Goal: Transaction & Acquisition: Purchase product/service

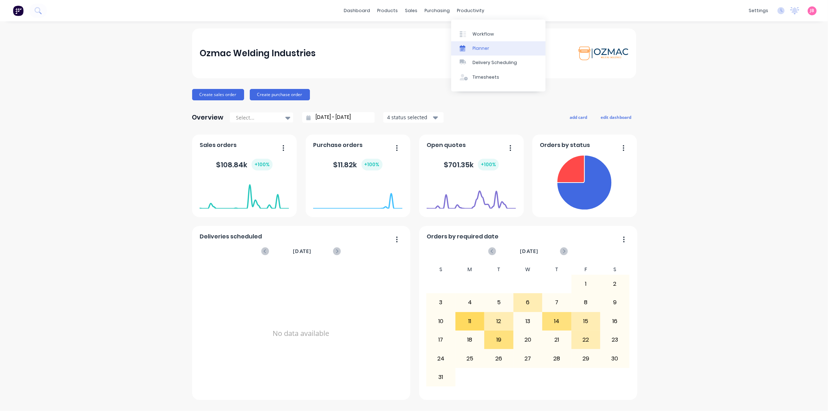
click at [475, 46] on div "Planner" at bounding box center [481, 48] width 17 height 6
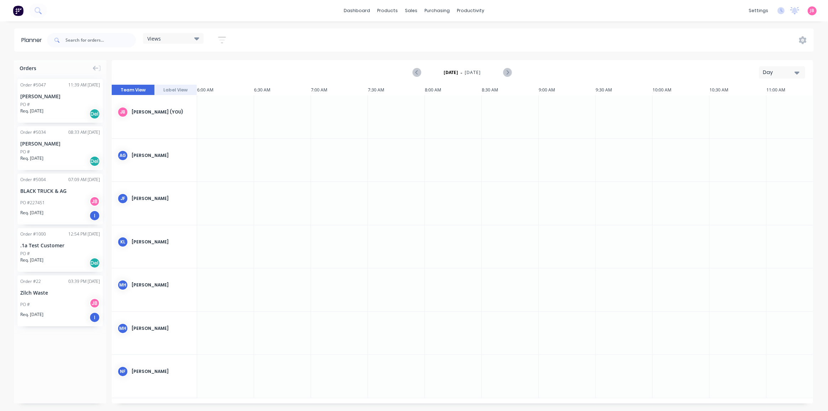
click at [235, 130] on div at bounding box center [225, 116] width 57 height 43
click at [227, 121] on div at bounding box center [225, 116] width 57 height 43
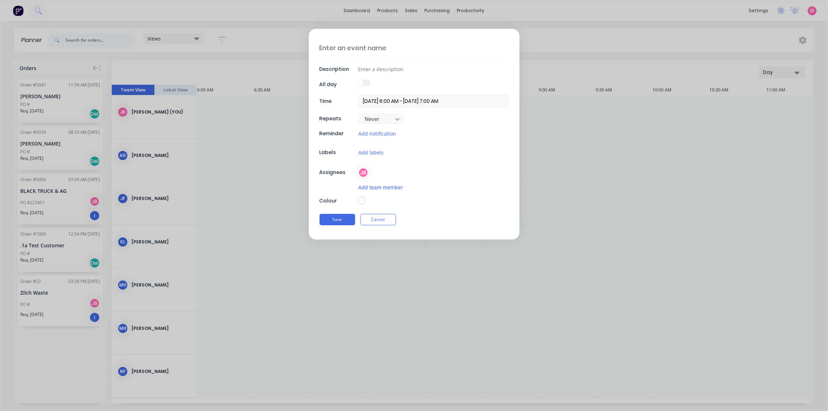
click at [362, 188] on button "Add team member" at bounding box center [381, 187] width 46 height 8
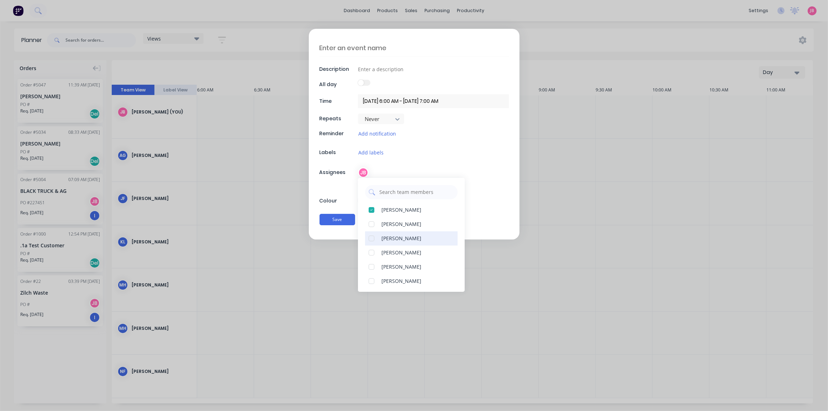
click at [373, 236] on div at bounding box center [371, 238] width 14 height 14
click at [373, 278] on div at bounding box center [371, 281] width 14 height 14
type textarea "x"
click at [343, 199] on div "Colour" at bounding box center [338, 200] width 37 height 7
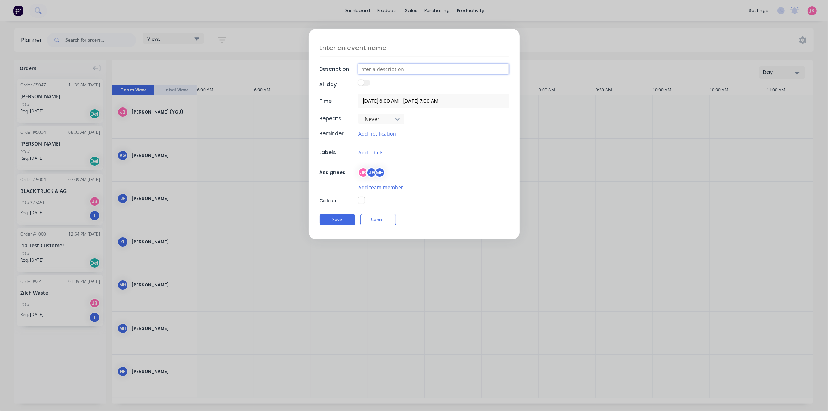
click at [383, 68] on input at bounding box center [433, 69] width 151 height 11
type input "b"
type textarea "x"
type input "bi"
type textarea "x"
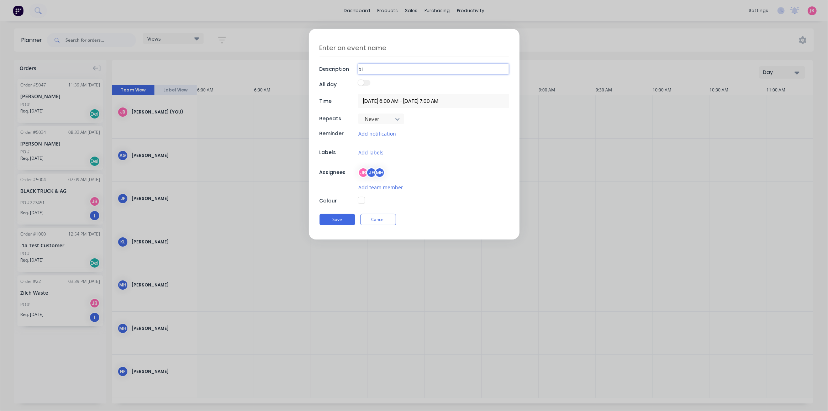
type input "b"
type textarea "x"
type input "B"
type textarea "x"
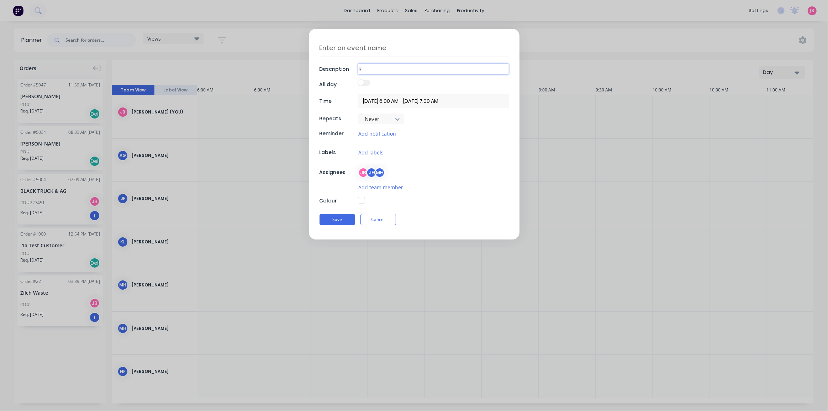
type input "BU"
type textarea "x"
type input "BUG"
type textarea "x"
type input "BUG"
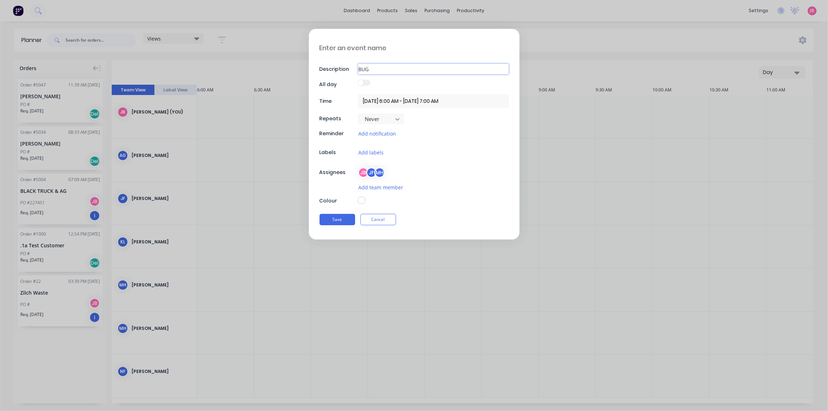
type textarea "x"
type input "BUG B"
type textarea "x"
type input "BUG BI"
type textarea "x"
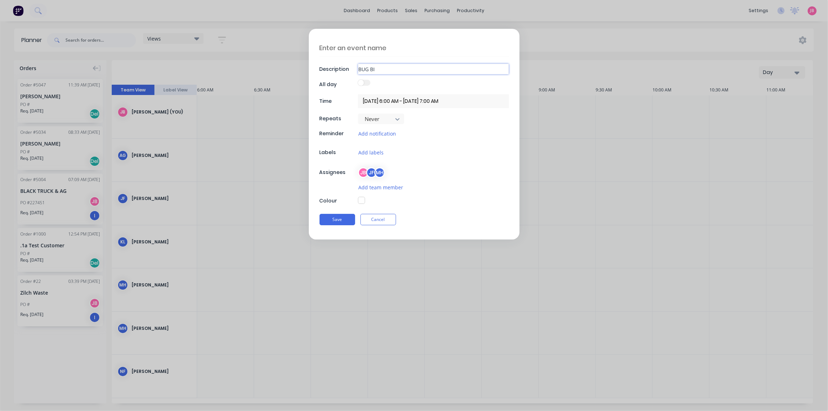
type input "BUG BIN"
type textarea "x"
type input "BUG BIN"
type textarea "x"
type input "BUG BIN P"
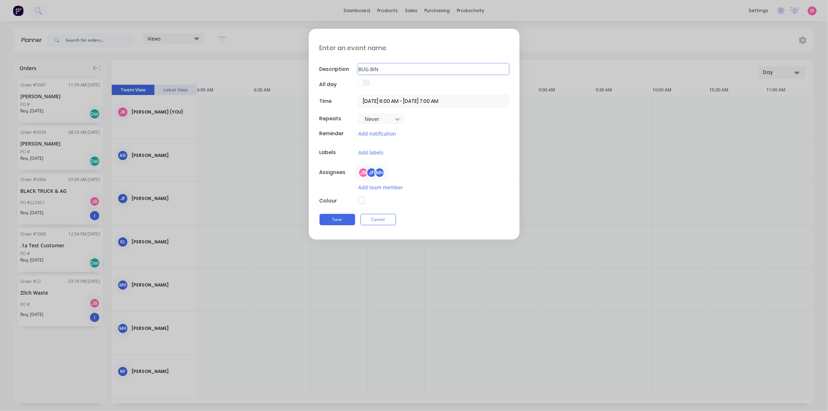
type textarea "x"
type input "BUG BIN PI"
type textarea "x"
type input "BUG BIN PIC"
type textarea "x"
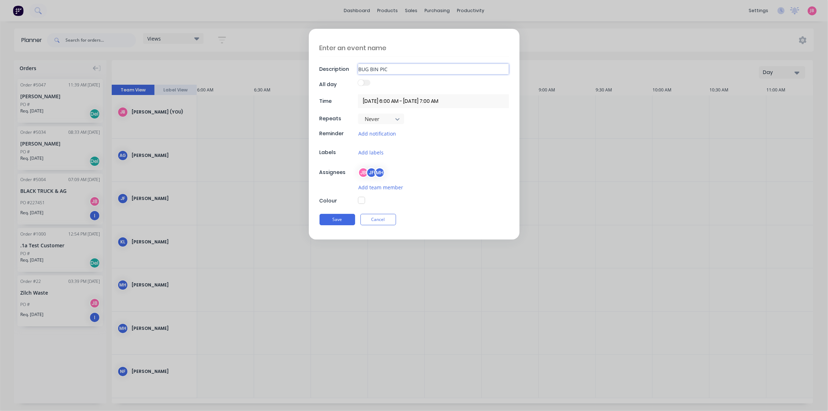
type input "BUG BIN PICK"
type textarea "x"
type input "BUG BIN PICKU"
type textarea "x"
type input "BUG BIN PICKUP"
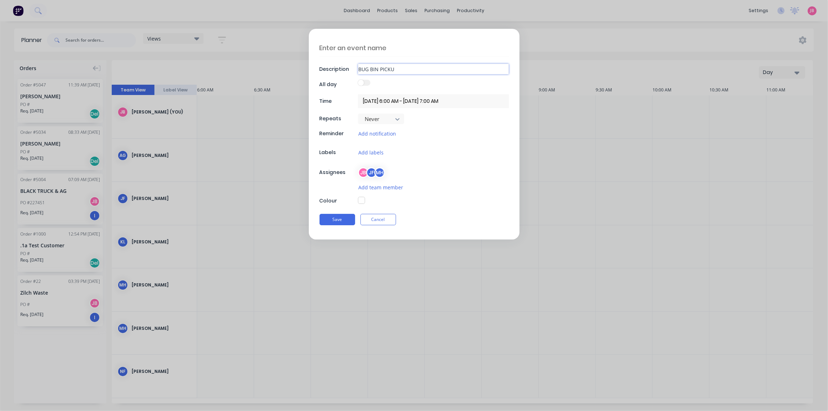
type textarea "x"
type input "BUG BIN PICKUP"
type textarea "x"
type input "F"
click at [471, 167] on div "JB JF MH" at bounding box center [433, 172] width 151 height 11
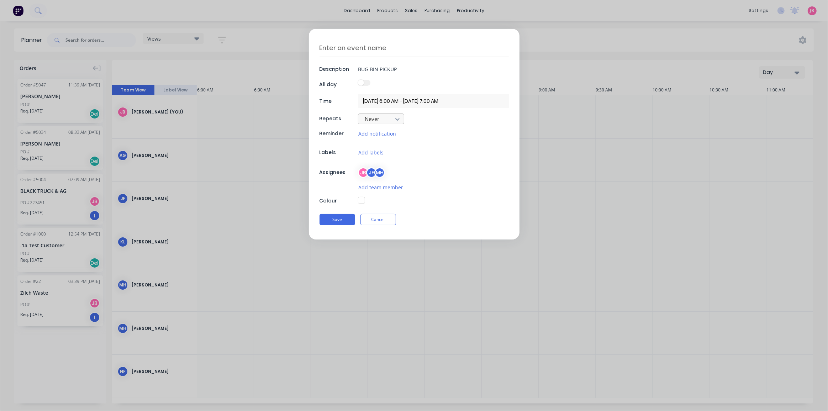
click at [459, 143] on div "Description BUG BIN PICKUP All day Time [DATE] 6:00 AM - [DATE] 7:00 AM Repeats…" at bounding box center [414, 134] width 211 height 211
click at [383, 218] on button "Cancel" at bounding box center [379, 219] width 36 height 11
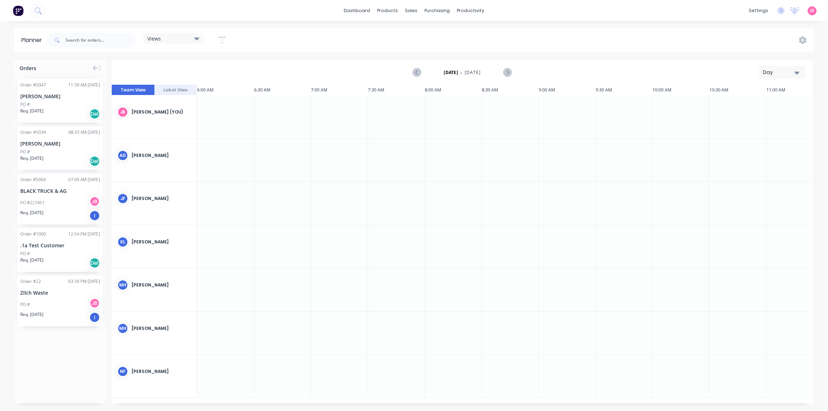
click at [173, 92] on button "Label View" at bounding box center [175, 90] width 43 height 11
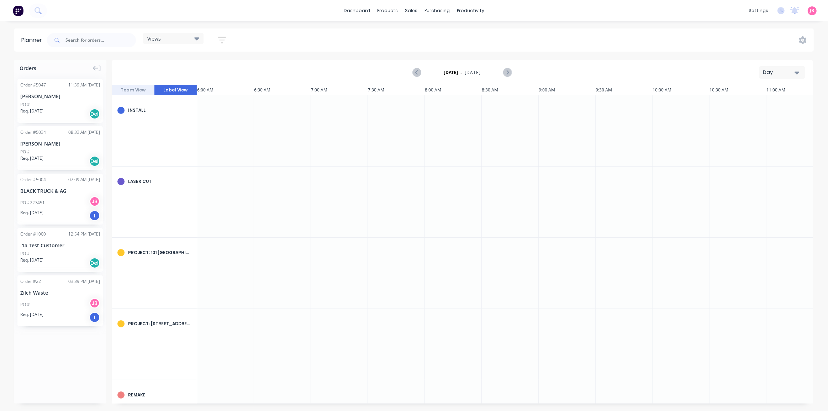
click at [137, 91] on button "Team View" at bounding box center [133, 90] width 43 height 11
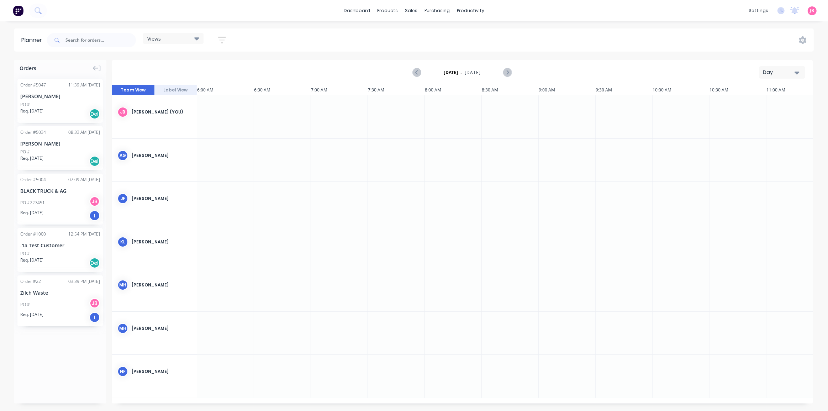
click at [173, 91] on button "Label View" at bounding box center [175, 90] width 43 height 11
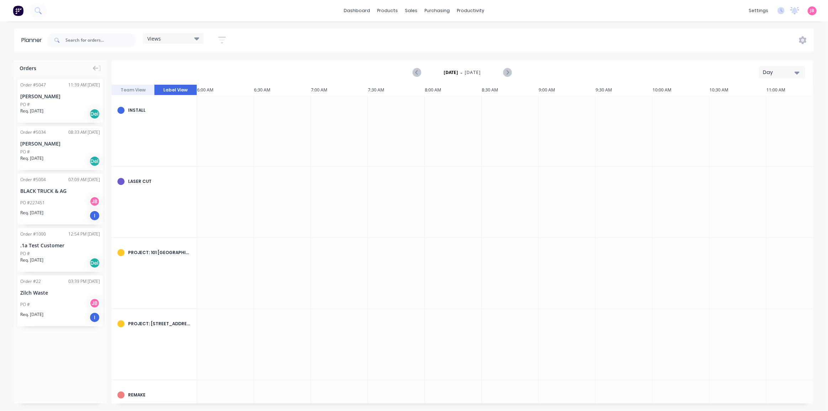
click at [213, 126] on div at bounding box center [225, 130] width 57 height 71
click at [212, 126] on div at bounding box center [225, 130] width 57 height 71
type textarea "x"
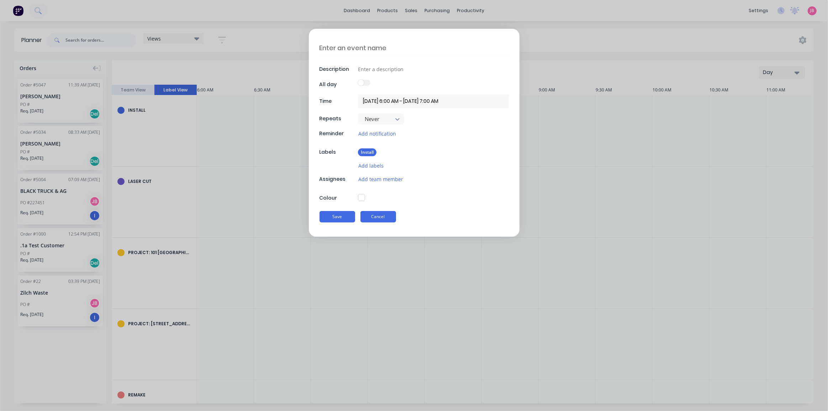
click at [390, 217] on button "Cancel" at bounding box center [379, 216] width 36 height 11
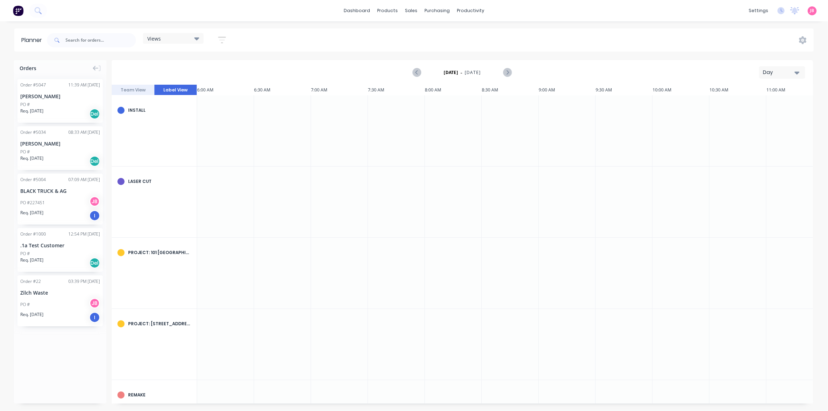
click at [164, 73] on div "[DATE] - [DATE] Day" at bounding box center [462, 72] width 700 height 23
click at [42, 96] on div "[PERSON_NAME]" at bounding box center [60, 96] width 80 height 7
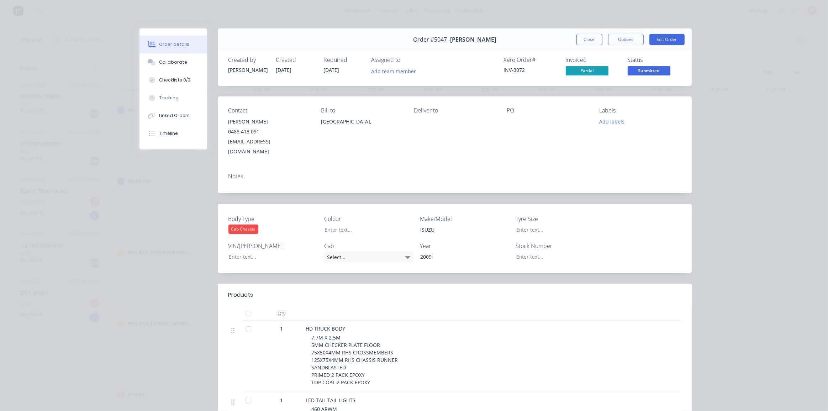
click at [334, 71] on span "[DATE]" at bounding box center [332, 70] width 16 height 7
click at [665, 41] on button "Edit Order" at bounding box center [667, 39] width 35 height 11
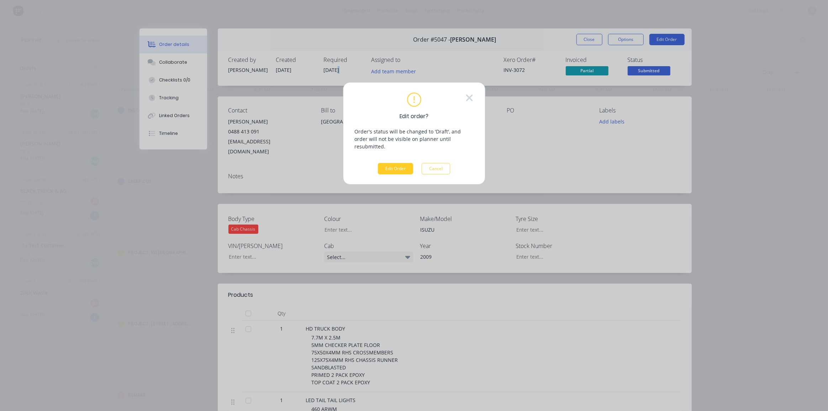
click at [398, 163] on button "Edit Order" at bounding box center [395, 168] width 35 height 11
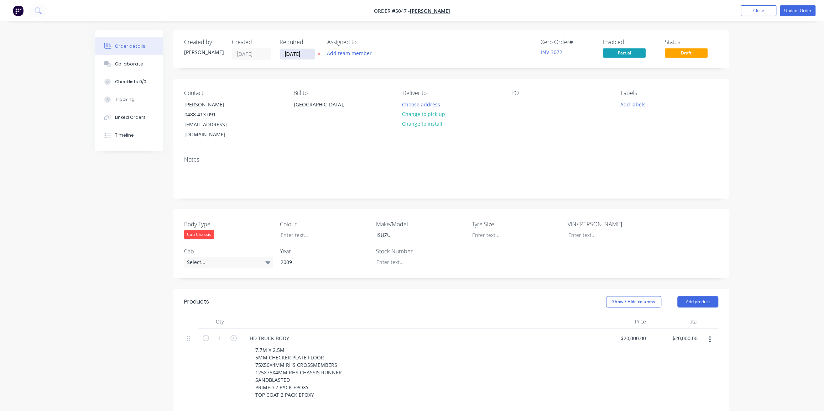
click at [306, 53] on input "[DATE]" at bounding box center [297, 54] width 35 height 11
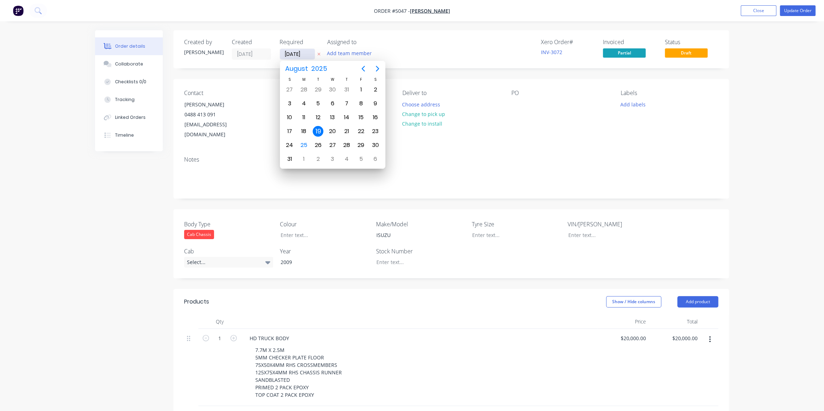
click at [306, 53] on input "[DATE]" at bounding box center [297, 54] width 35 height 11
type input "[DATE]"
click at [392, 38] on div "Created by [PERSON_NAME] Created [DATE] Required [DATE] Assigned to Add team me…" at bounding box center [450, 49] width 555 height 38
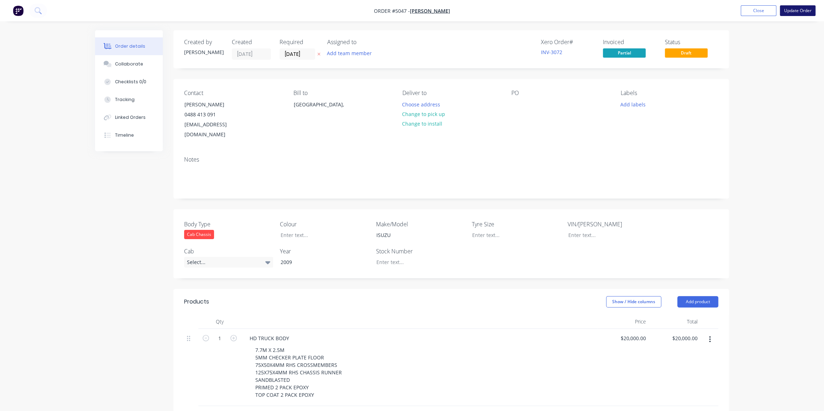
click at [801, 11] on button "Update Order" at bounding box center [798, 10] width 36 height 11
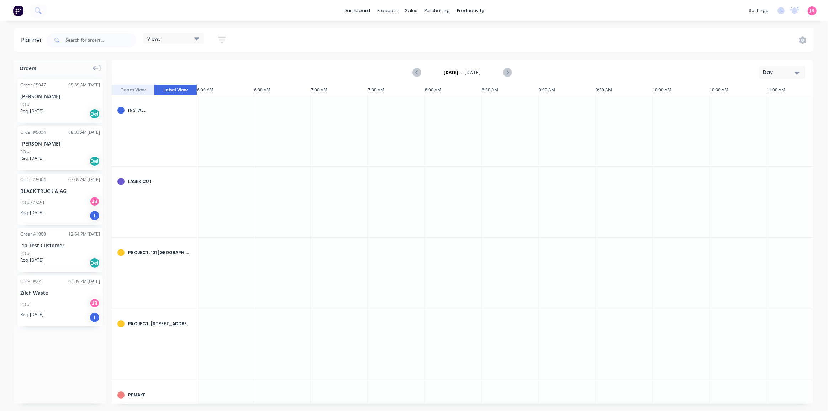
click at [95, 67] on icon at bounding box center [96, 68] width 6 height 6
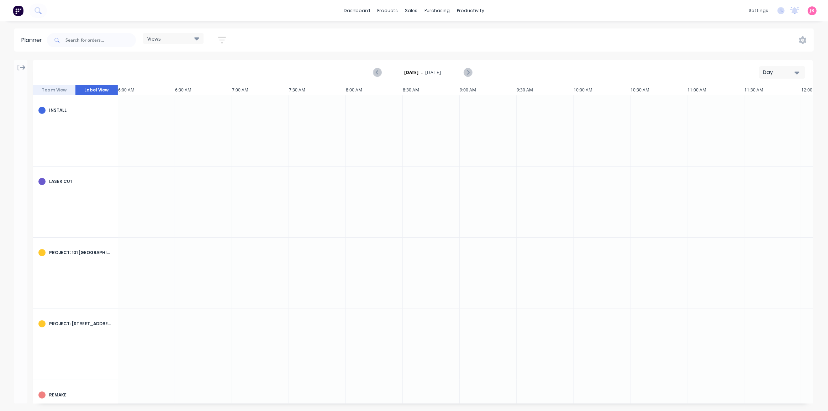
click at [22, 67] on icon at bounding box center [23, 67] width 6 height 6
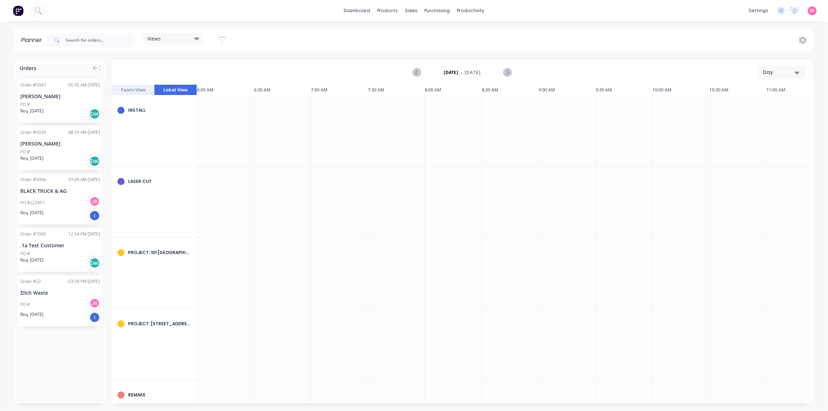
drag, startPoint x: 53, startPoint y: 154, endPoint x: 211, endPoint y: 122, distance: 161.0
click at [228, 121] on div "Orders Order # 5047 05:35 AM [DATE] [PERSON_NAME] PO # Req. [DATE] Del Order # …" at bounding box center [414, 235] width 828 height 351
click at [65, 155] on div "Req. [DATE] Del" at bounding box center [60, 161] width 80 height 12
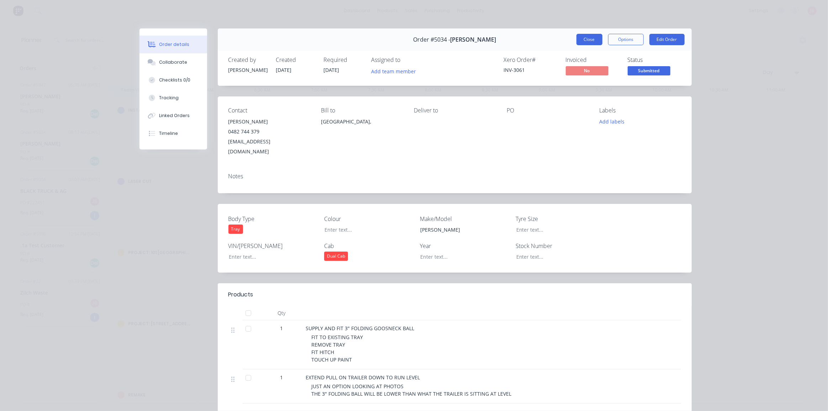
click at [581, 41] on button "Close" at bounding box center [590, 39] width 26 height 11
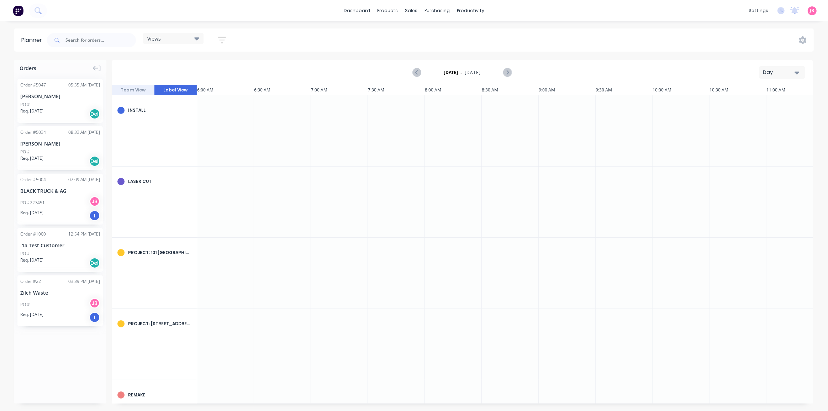
drag, startPoint x: 49, startPoint y: 157, endPoint x: 64, endPoint y: 147, distance: 17.7
click at [224, 131] on div "Orders Order # 5047 05:35 AM [DATE] [PERSON_NAME] PO # Req. [DATE] Del Order # …" at bounding box center [414, 235] width 828 height 351
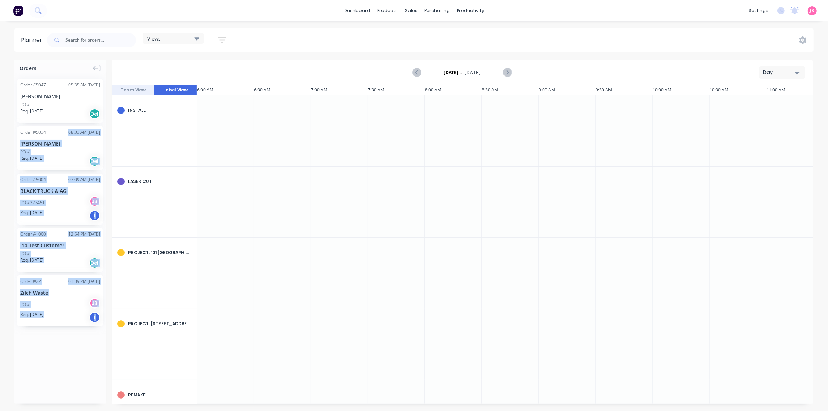
drag, startPoint x: 58, startPoint y: 134, endPoint x: 81, endPoint y: 151, distance: 29.0
click at [111, 147] on div "Orders Order # 5047 05:35 AM [DATE] [PERSON_NAME] PO # Req. [DATE] Del Order # …" at bounding box center [414, 235] width 828 height 351
click at [75, 151] on div "PO #" at bounding box center [60, 152] width 80 height 6
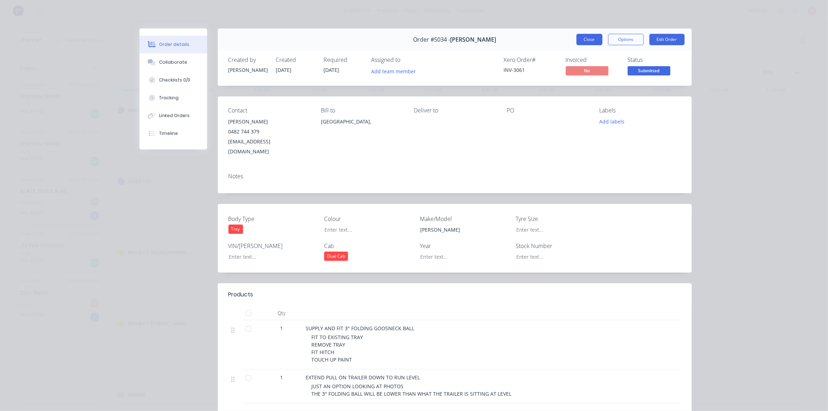
click at [588, 40] on button "Close" at bounding box center [590, 39] width 26 height 11
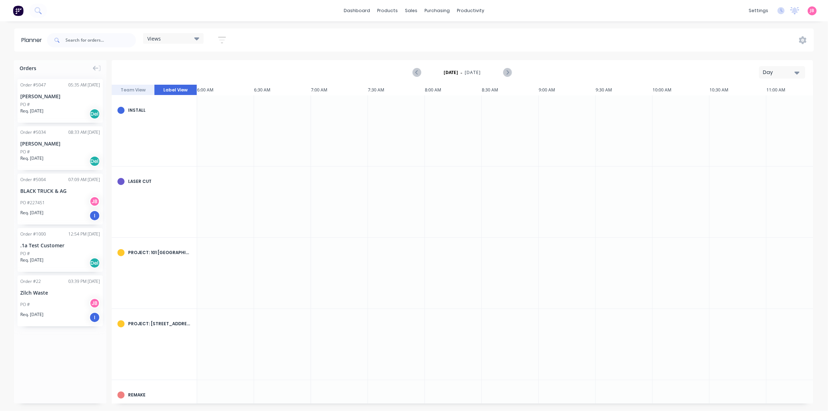
click at [36, 138] on div "Order # 5034 08:33 AM [DATE] [PERSON_NAME] PO # Req. [DATE] Del" at bounding box center [59, 148] width 85 height 44
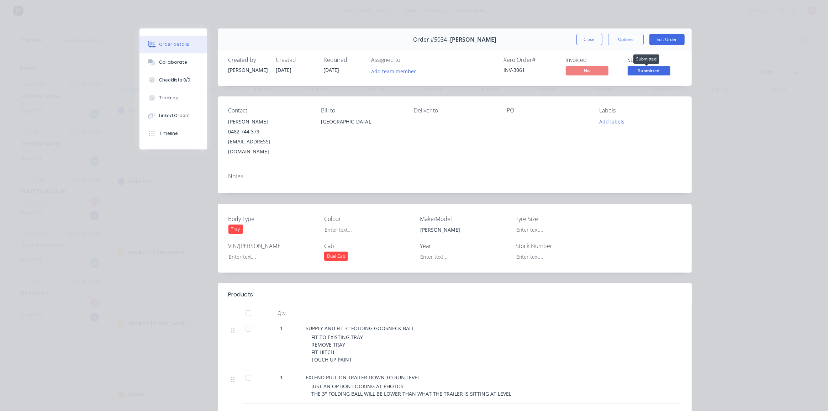
click at [635, 69] on span "Submitted" at bounding box center [649, 70] width 43 height 9
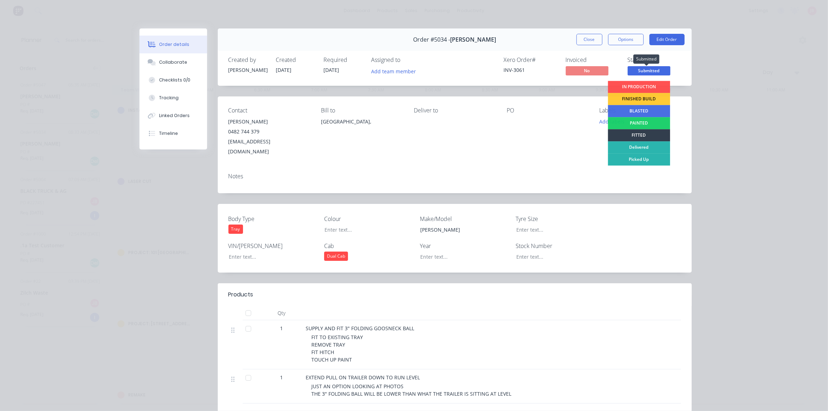
click at [635, 69] on span "Submitted" at bounding box center [649, 70] width 43 height 9
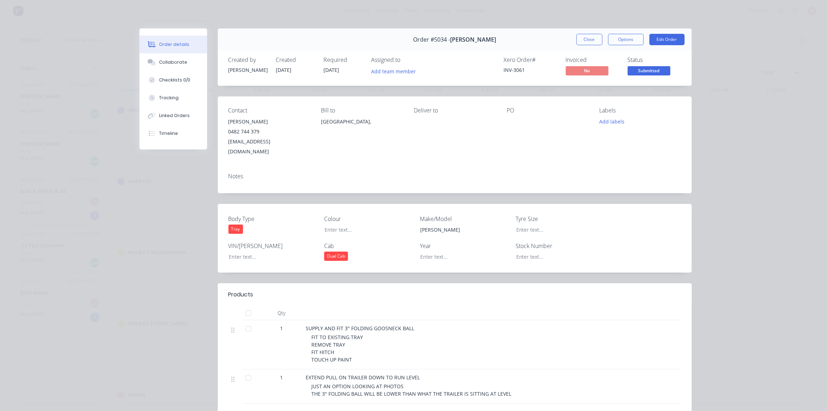
click at [410, 142] on div "Contact [PERSON_NAME] [PHONE_NUMBER] [EMAIL_ADDRESS][DOMAIN_NAME] Bill to [GEOG…" at bounding box center [455, 131] width 474 height 71
click at [594, 37] on button "Close" at bounding box center [590, 39] width 26 height 11
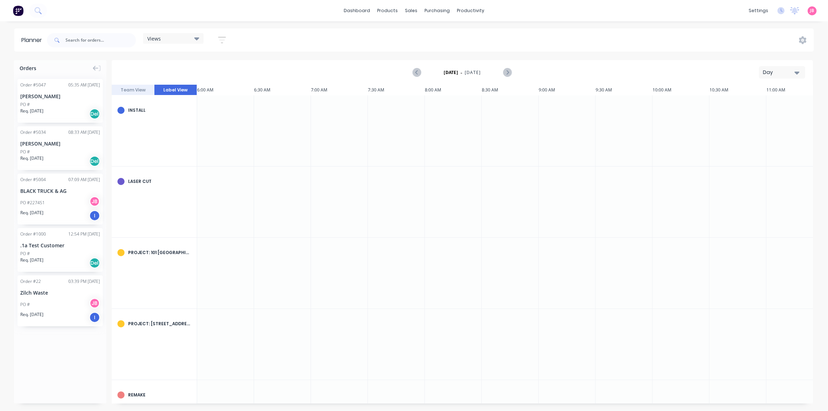
click at [14, 11] on img at bounding box center [18, 10] width 11 height 11
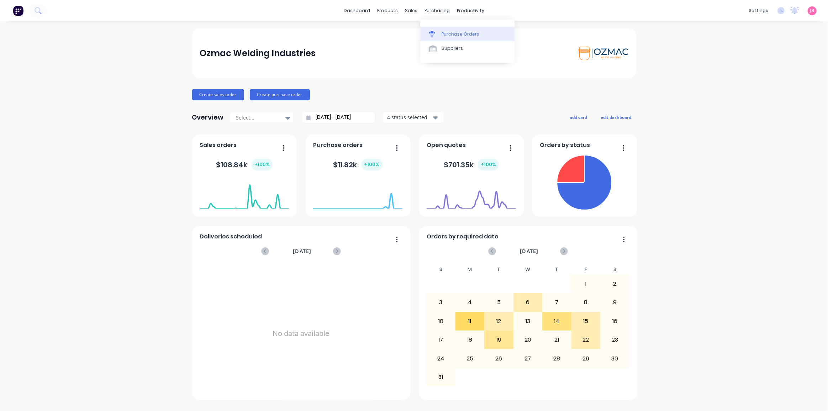
click at [437, 36] on div at bounding box center [434, 34] width 11 height 6
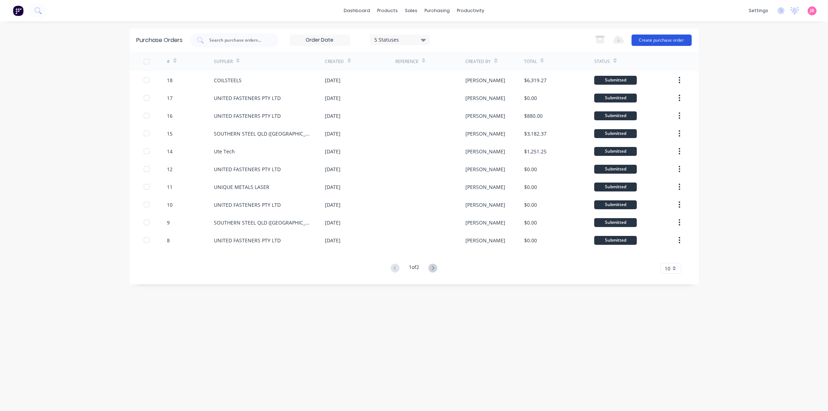
click at [647, 37] on button "Create purchase order" at bounding box center [662, 40] width 60 height 11
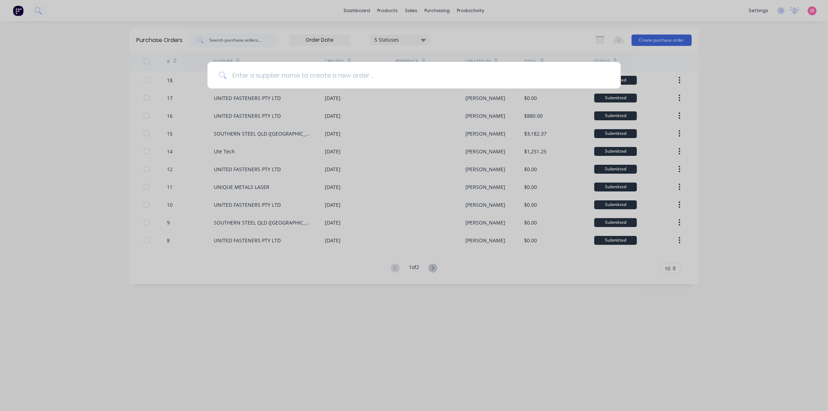
click at [277, 78] on input at bounding box center [417, 75] width 383 height 27
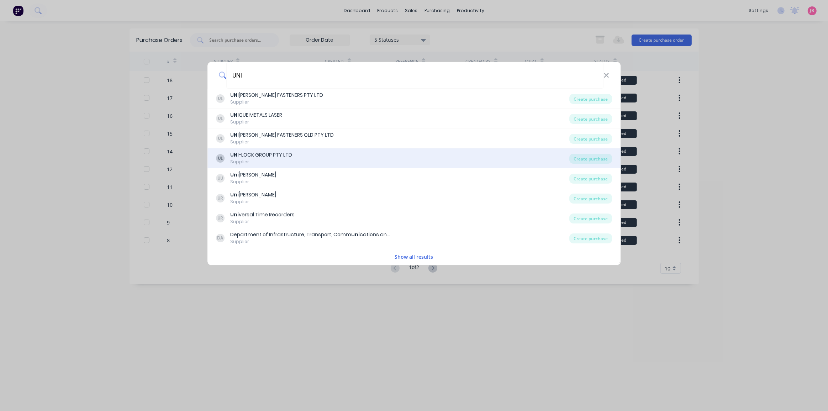
type input "UNI"
click at [264, 162] on div "Supplier" at bounding box center [261, 162] width 62 height 6
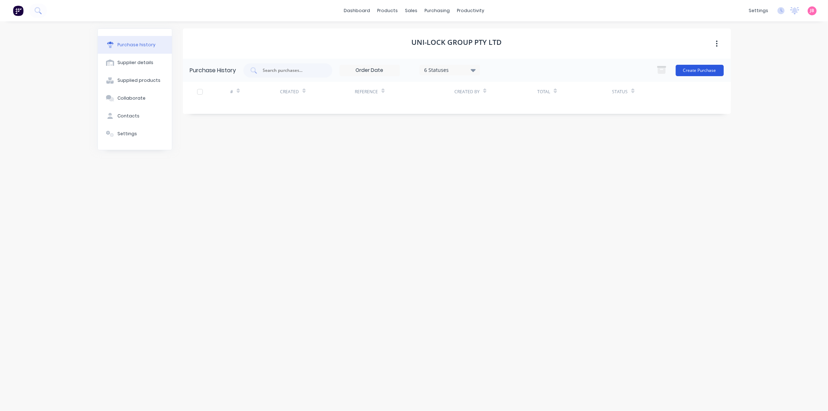
click at [709, 70] on button "Create Purchase" at bounding box center [700, 70] width 48 height 11
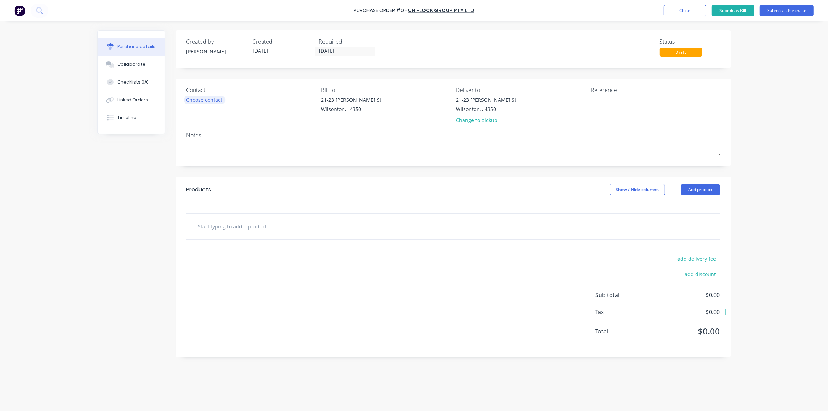
click at [206, 99] on div "Choose contact" at bounding box center [205, 99] width 36 height 7
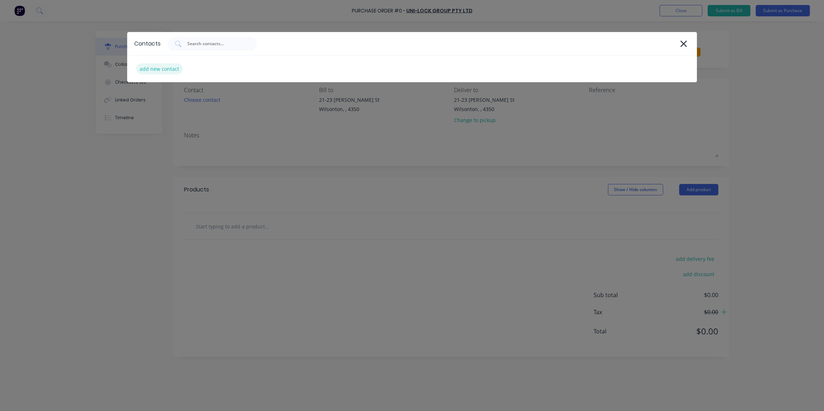
click at [155, 66] on div "add new contact" at bounding box center [159, 68] width 47 height 11
select select "AU"
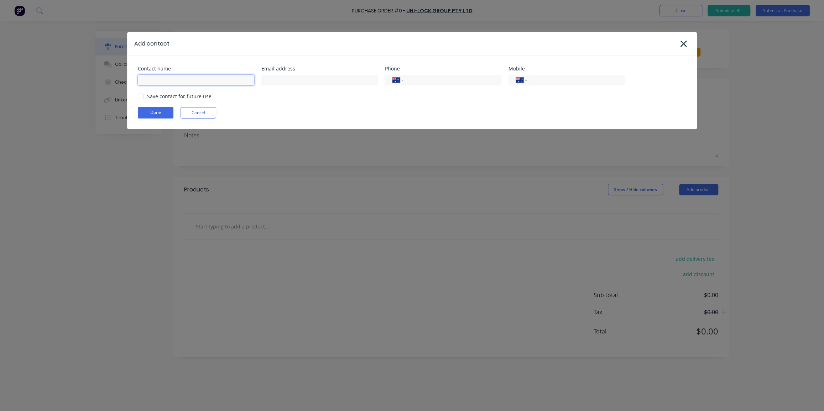
click at [185, 78] on input at bounding box center [196, 80] width 116 height 11
click at [220, 70] on div "Contact name" at bounding box center [196, 68] width 116 height 5
click at [214, 79] on input "[PERSON_NAME]" at bounding box center [196, 80] width 116 height 11
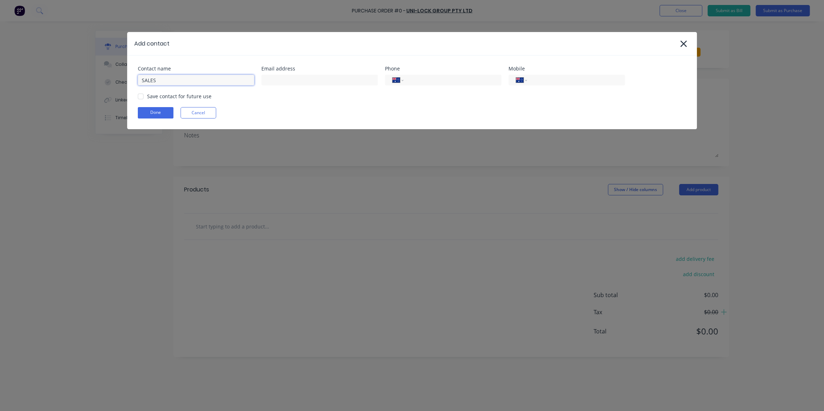
type input "SALES"
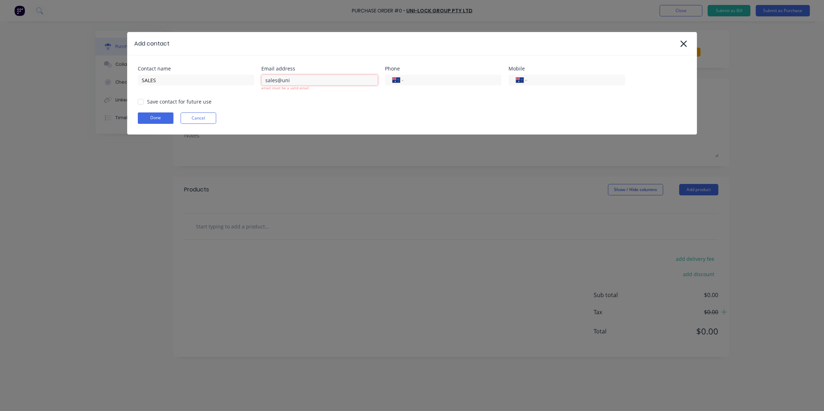
click at [300, 81] on input "sales@uni" at bounding box center [319, 80] width 116 height 11
type input "[EMAIL_ADDRESS][DOMAIN_NAME]"
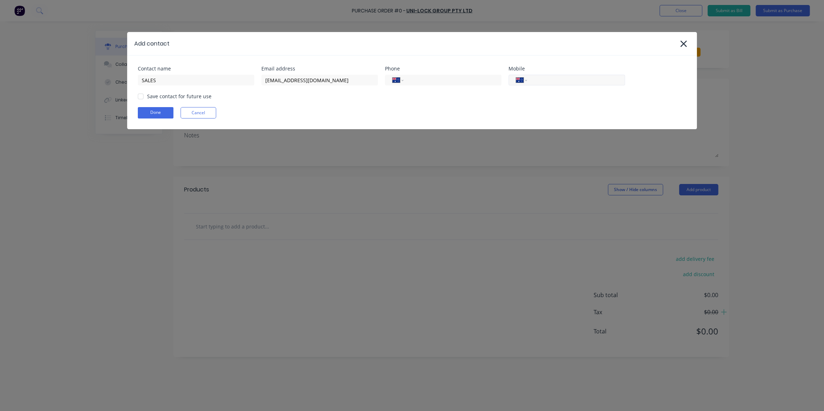
click at [545, 80] on input "tel" at bounding box center [574, 80] width 85 height 8
click at [437, 83] on input "tel" at bounding box center [450, 80] width 85 height 8
click at [431, 77] on input "tel" at bounding box center [450, 80] width 85 height 8
click at [138, 98] on div at bounding box center [140, 96] width 14 height 14
type input "1300 500 100"
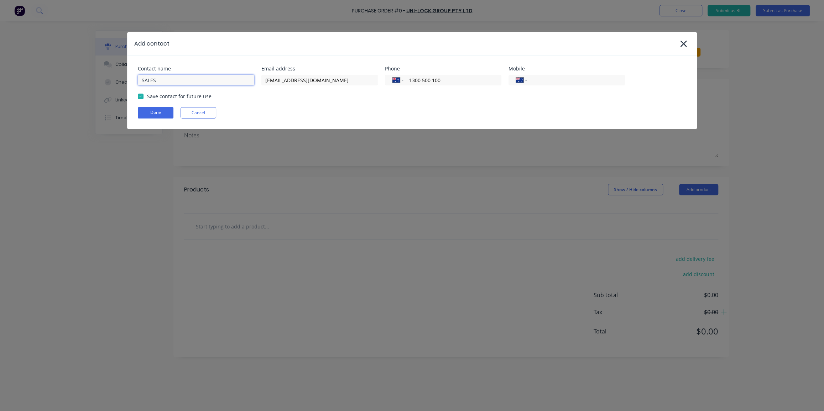
click at [141, 80] on input "SALES" at bounding box center [196, 80] width 116 height 11
type input "UNI-LOCK SALES"
click at [152, 115] on button "Done" at bounding box center [156, 112] width 36 height 11
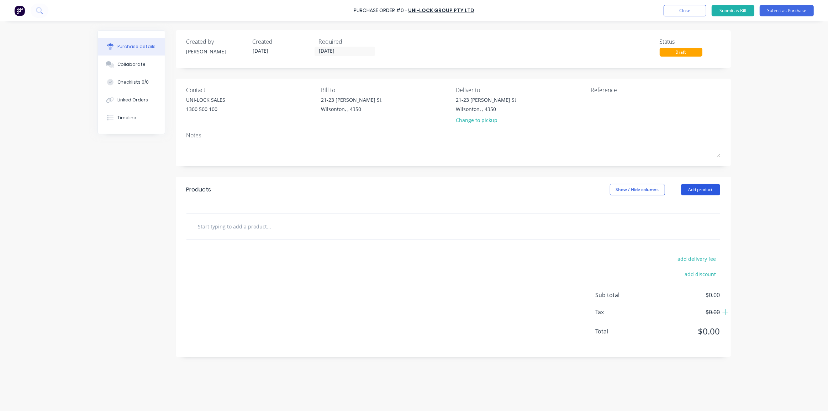
click at [693, 189] on button "Add product" at bounding box center [700, 189] width 39 height 11
click at [688, 204] on div "Product catalogue" at bounding box center [686, 208] width 55 height 10
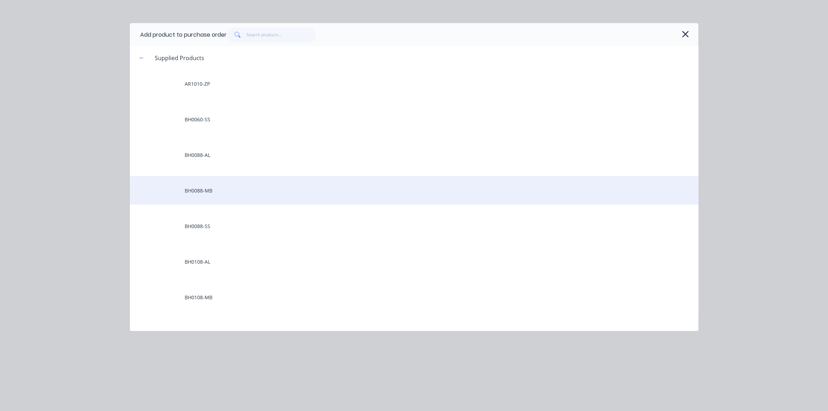
click at [204, 194] on div "BH0088-MB" at bounding box center [414, 190] width 569 height 28
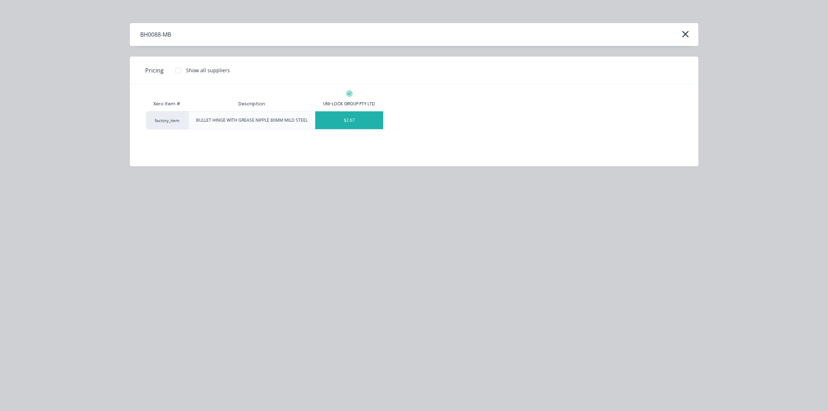
click at [347, 126] on div "$2.67" at bounding box center [349, 120] width 68 height 18
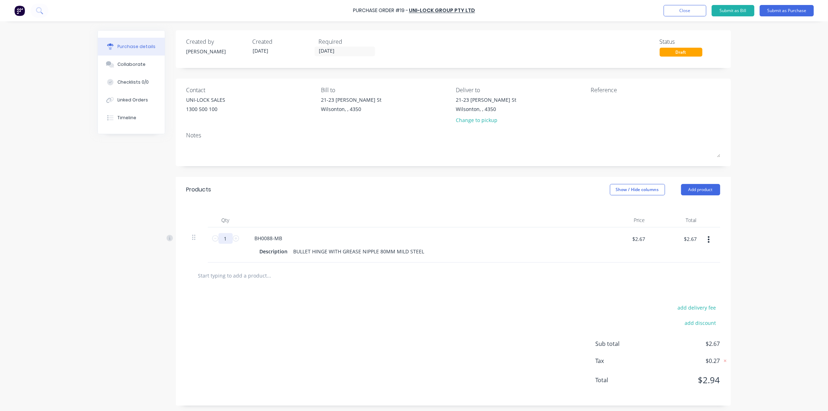
click at [226, 239] on input "1" at bounding box center [226, 238] width 14 height 11
type input "2"
type input "$5.34"
type input "25"
type input "$66.75"
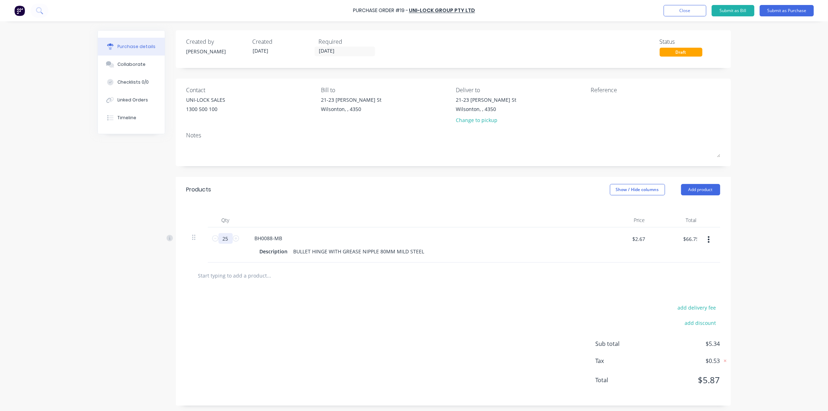
type input "250"
type input "$667.50"
type input "250"
click at [279, 278] on input "text" at bounding box center [269, 275] width 142 height 14
click at [708, 185] on button "Add product" at bounding box center [700, 189] width 39 height 11
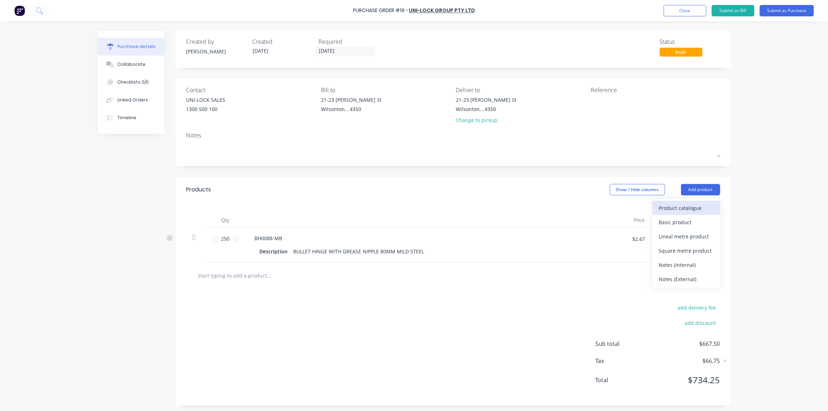
click at [683, 208] on div "Product catalogue" at bounding box center [686, 208] width 55 height 10
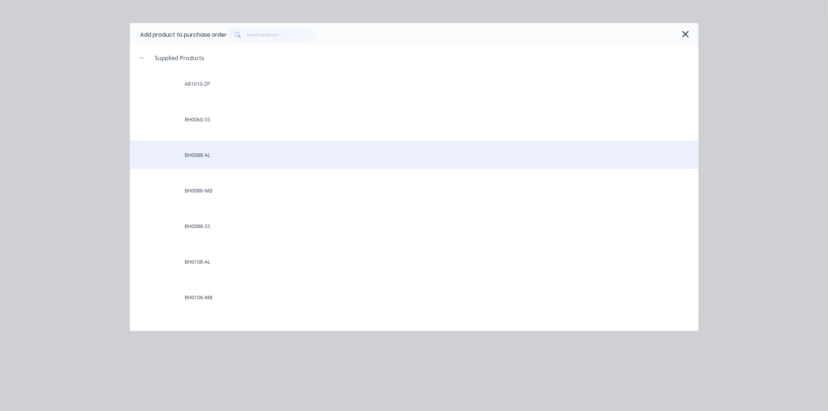
click at [217, 156] on div "BH0088-AL" at bounding box center [414, 155] width 569 height 28
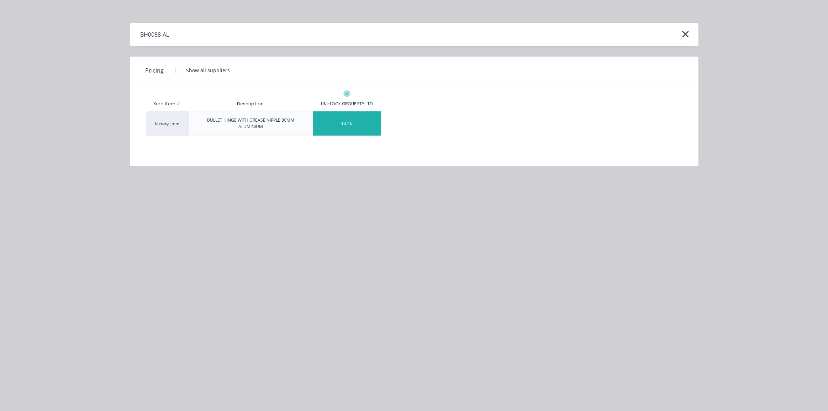
click at [359, 119] on div "$3.46" at bounding box center [347, 123] width 68 height 24
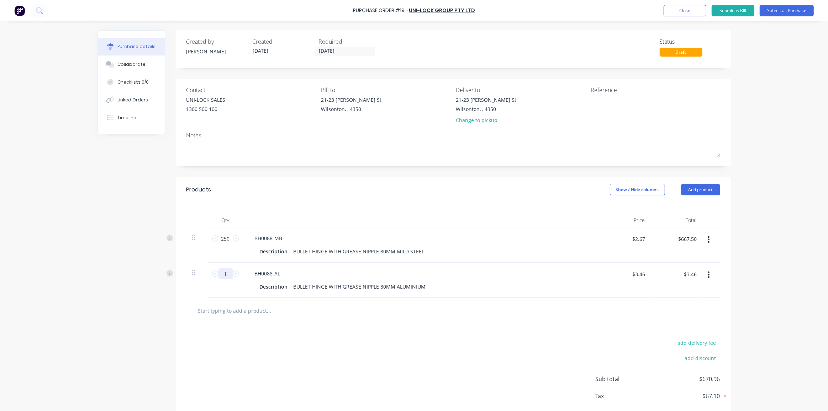
click at [223, 278] on input "1" at bounding box center [226, 273] width 14 height 11
click at [222, 278] on input "1" at bounding box center [226, 273] width 14 height 11
type input "2"
type input "$6.92"
type input "25"
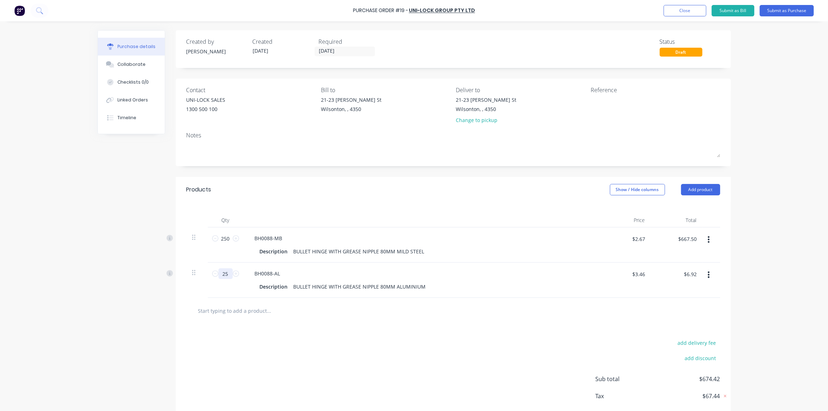
type input "$86.50"
type input "25"
click at [693, 192] on button "Add product" at bounding box center [700, 189] width 39 height 11
click at [665, 210] on div "Product catalogue" at bounding box center [686, 208] width 55 height 10
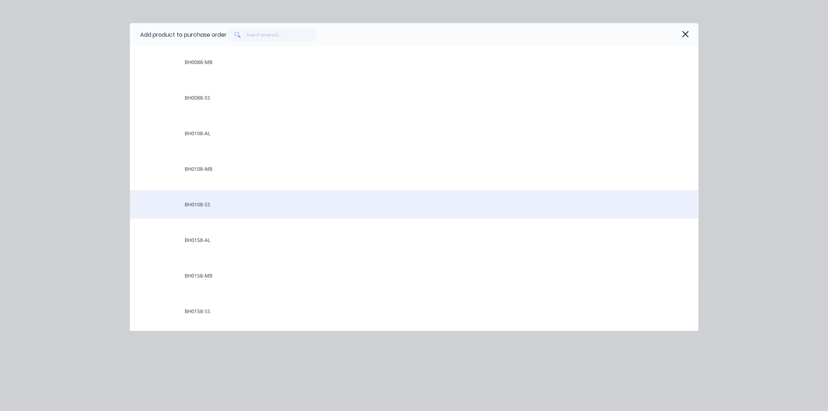
scroll to position [129, 0]
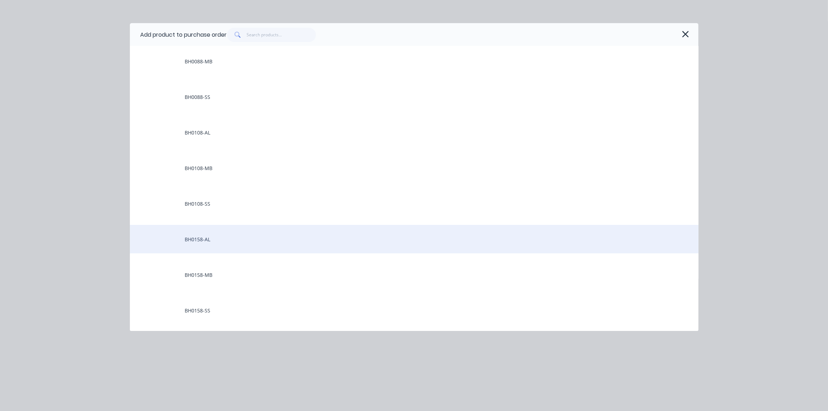
click at [239, 244] on div "BH0158-AL" at bounding box center [414, 239] width 569 height 28
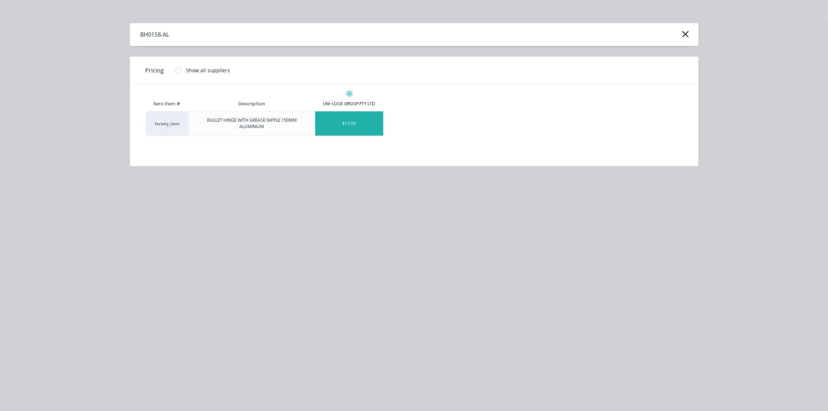
click at [354, 119] on div "$15.00" at bounding box center [349, 123] width 68 height 24
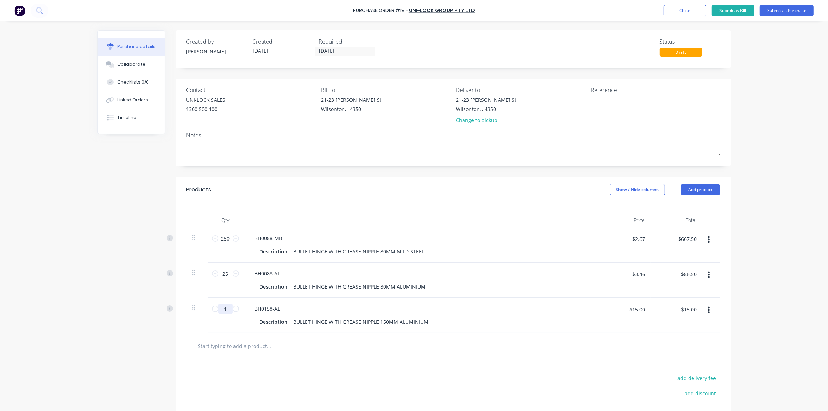
click at [219, 309] on input "1" at bounding box center [226, 309] width 14 height 11
type input "2"
type input "$30.00"
type input "25"
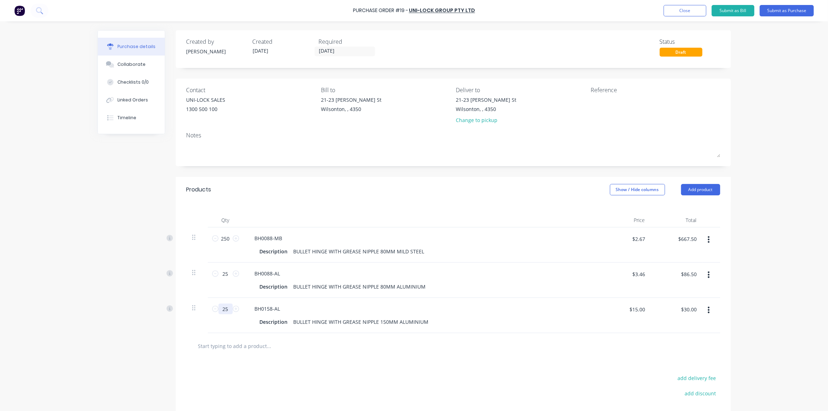
type input "$375.00"
type input "25"
click at [489, 209] on div "Qty Price Total 250 250 BH0088-MB Description BULLET HINGE WITH GREASE NIPPLE 8…" at bounding box center [453, 268] width 555 height 131
click at [701, 188] on button "Add product" at bounding box center [700, 189] width 39 height 11
click at [675, 214] on button "Product catalogue" at bounding box center [687, 208] width 68 height 14
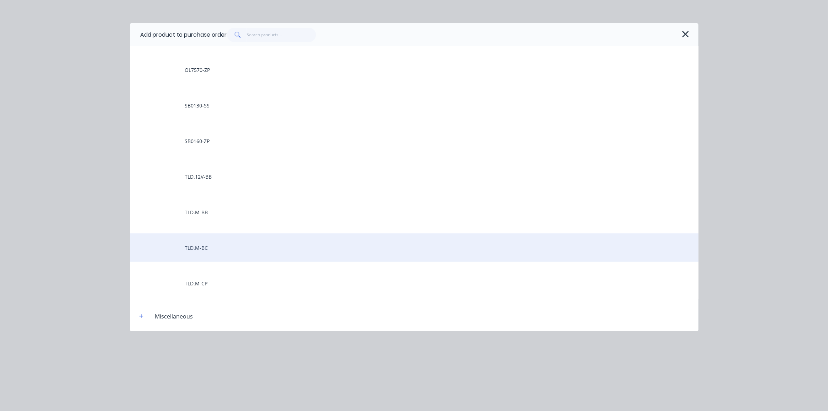
scroll to position [841, 0]
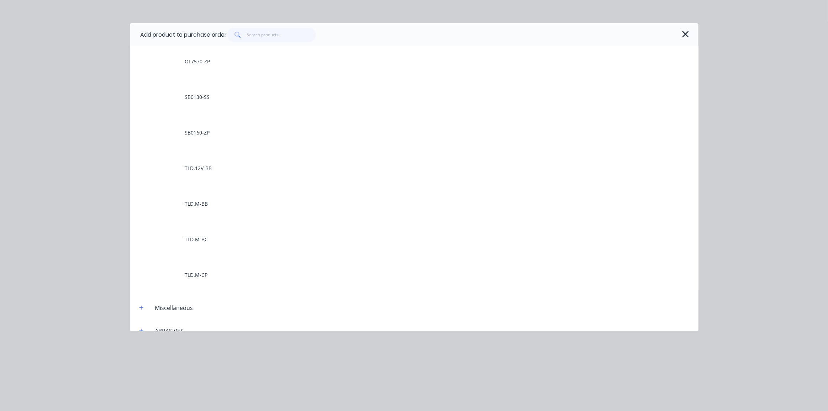
click at [773, 68] on div "Add product to purchase order Supplied Products AR1010-ZP BH0060-SS BH0088-AL B…" at bounding box center [414, 205] width 828 height 411
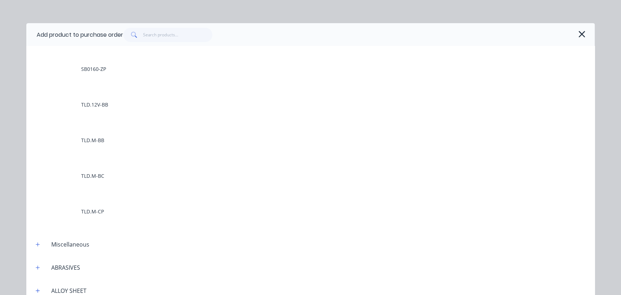
scroll to position [873, 0]
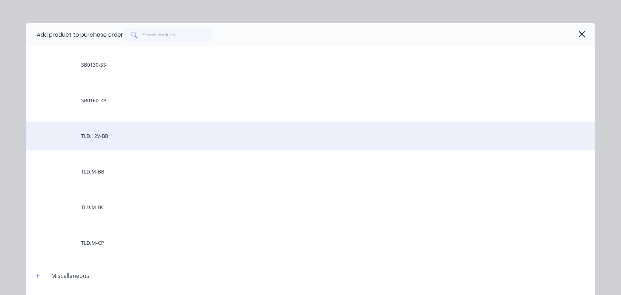
click at [96, 140] on div "TLD.12V-BB" at bounding box center [310, 135] width 569 height 28
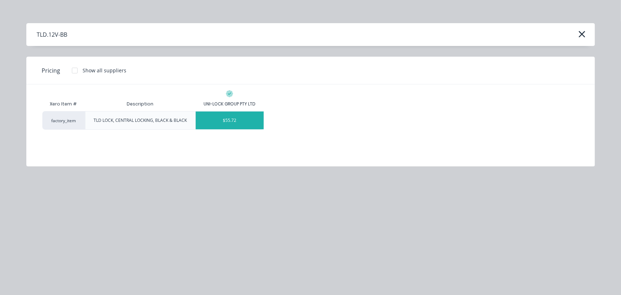
click at [225, 118] on div "$55.72" at bounding box center [230, 120] width 68 height 18
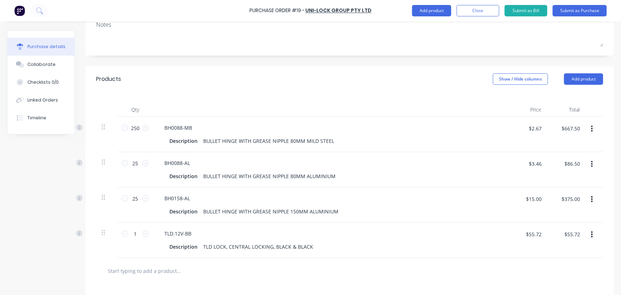
scroll to position [194, 0]
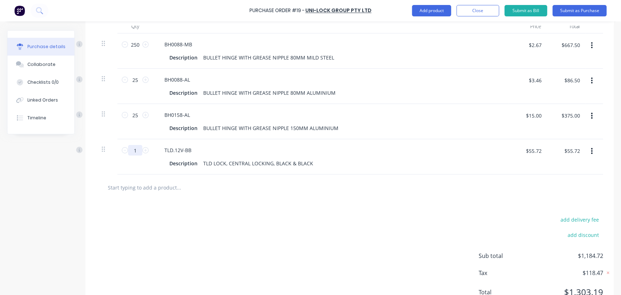
click at [138, 149] on input "1" at bounding box center [135, 150] width 14 height 11
type input "10"
type input "$557.20"
type input "10"
click at [242, 136] on div "BH0158-AL Description BULLET HINGE WITH GREASE NIPPLE 150MM ALUMINIUM" at bounding box center [331, 121] width 356 height 35
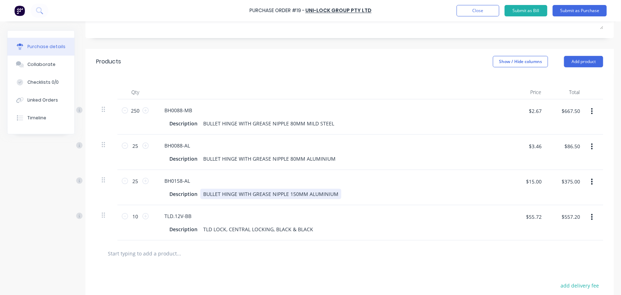
scroll to position [129, 0]
click at [277, 250] on div at bounding box center [209, 252] width 214 height 14
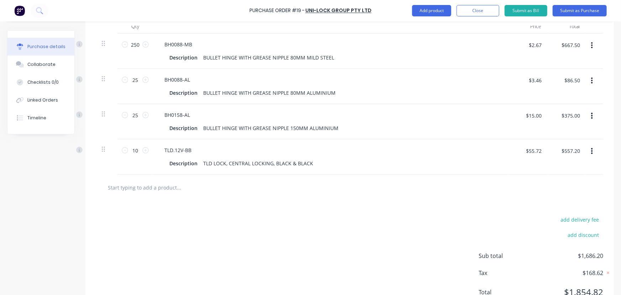
scroll to position [224, 0]
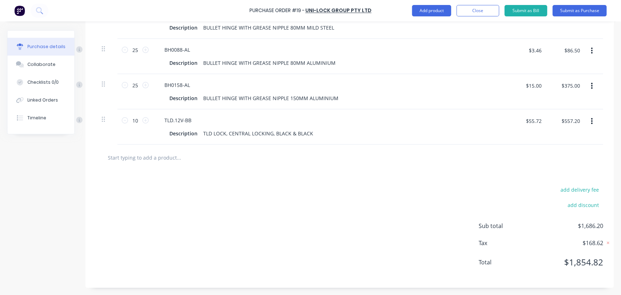
click at [174, 157] on input "text" at bounding box center [178, 157] width 142 height 14
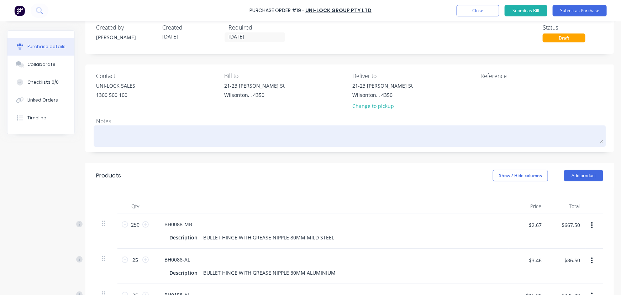
scroll to position [0, 0]
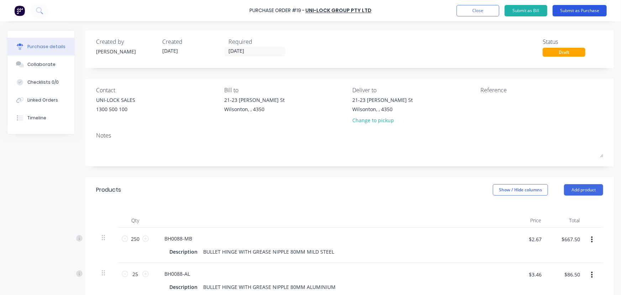
click at [582, 10] on button "Submit as Purchase" at bounding box center [580, 10] width 54 height 11
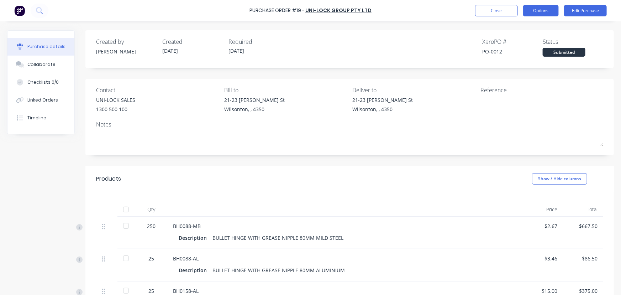
click at [536, 11] on button "Options" at bounding box center [541, 10] width 36 height 11
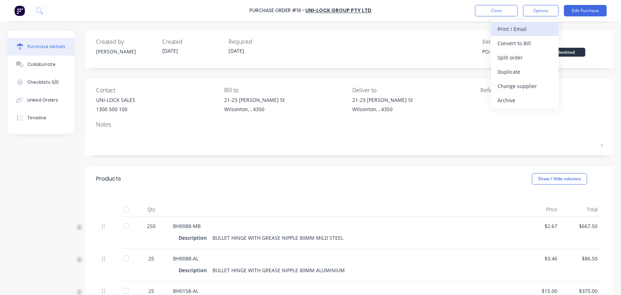
click at [526, 27] on div "Print / Email" at bounding box center [525, 29] width 55 height 10
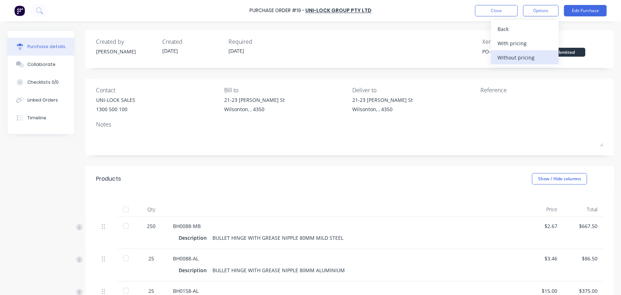
click at [514, 57] on div "Without pricing" at bounding box center [525, 57] width 55 height 10
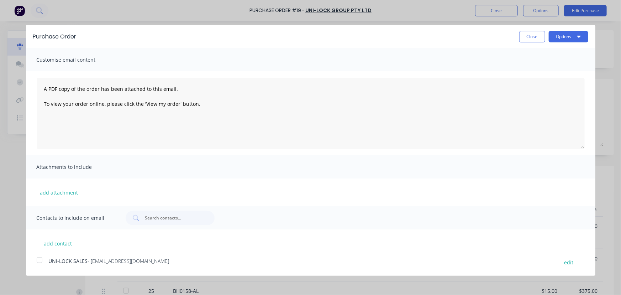
click at [38, 259] on div at bounding box center [39, 260] width 14 height 14
click at [582, 33] on button "Options" at bounding box center [569, 36] width 40 height 11
click at [545, 68] on div "Email" at bounding box center [554, 69] width 55 height 10
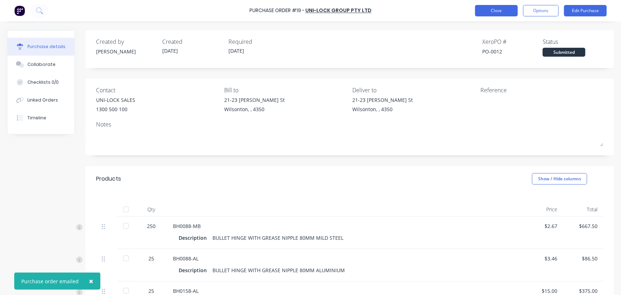
click at [493, 8] on button "Close" at bounding box center [496, 10] width 43 height 11
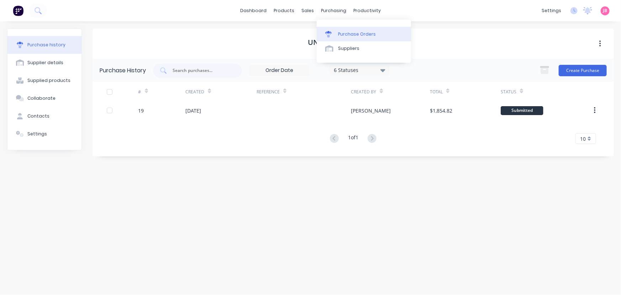
click at [337, 30] on link "Purchase Orders" at bounding box center [364, 34] width 94 height 14
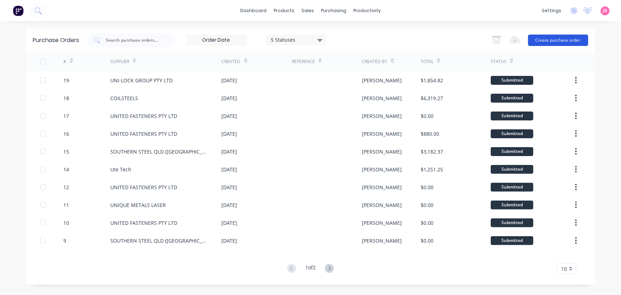
click at [570, 40] on button "Create purchase order" at bounding box center [558, 40] width 60 height 11
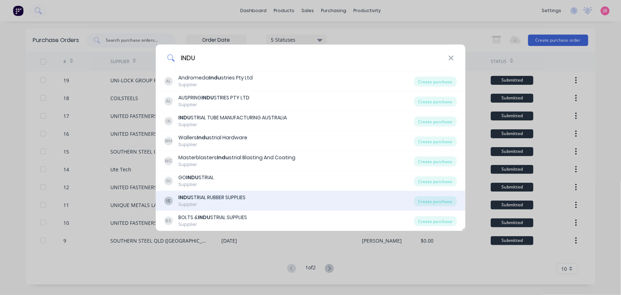
type input "INDU"
click at [244, 200] on div "INDU STRIAL RUBBER SUPPLIES" at bounding box center [211, 197] width 67 height 7
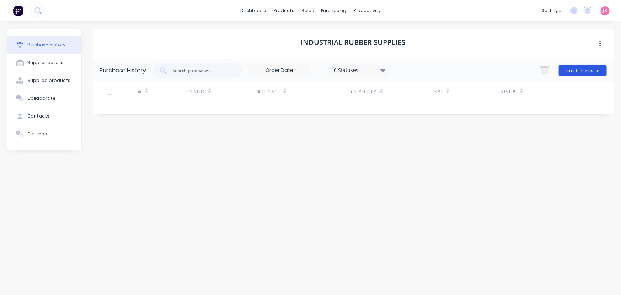
click at [581, 74] on button "Create Purchase" at bounding box center [583, 70] width 48 height 11
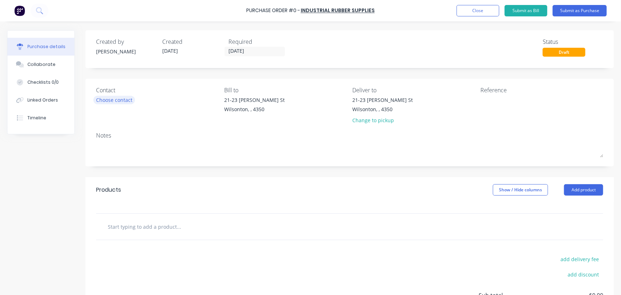
click at [109, 100] on div "Choose contact" at bounding box center [114, 99] width 36 height 7
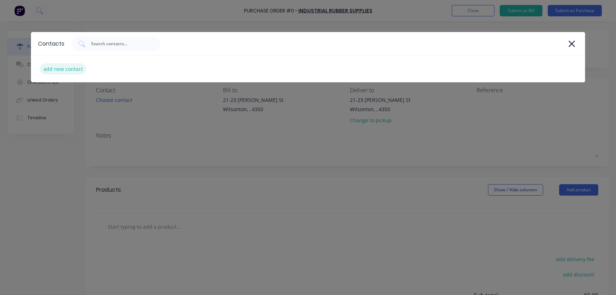
click at [75, 67] on div "add new contact" at bounding box center [63, 68] width 47 height 11
select select "AU"
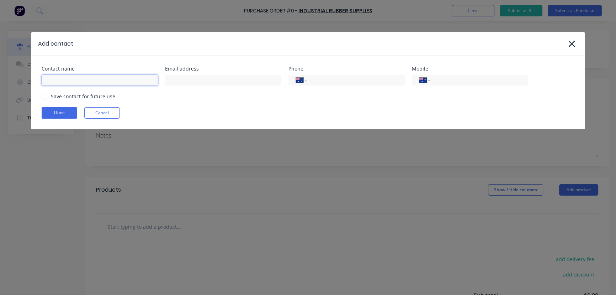
click at [74, 80] on input at bounding box center [100, 80] width 116 height 11
type input "QLD SALES"
click at [206, 80] on input at bounding box center [223, 80] width 116 height 11
click at [211, 79] on input "qld" at bounding box center [223, 80] width 116 height 11
type input "[EMAIL_ADDRESS][DOMAIN_NAME]"
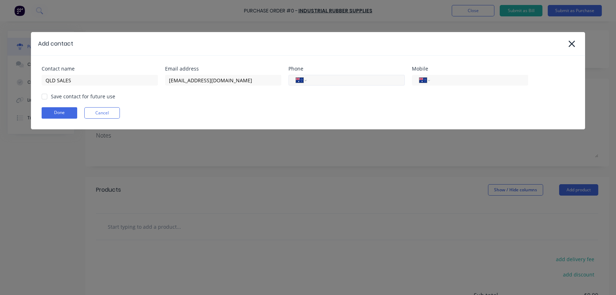
click at [328, 83] on input "tel" at bounding box center [354, 80] width 85 height 8
click at [312, 109] on div "Done Cancel" at bounding box center [309, 112] width 534 height 11
click at [346, 79] on input "tel" at bounding box center [354, 80] width 85 height 8
click at [43, 97] on div at bounding box center [44, 96] width 14 height 14
type input "1300 767 567"
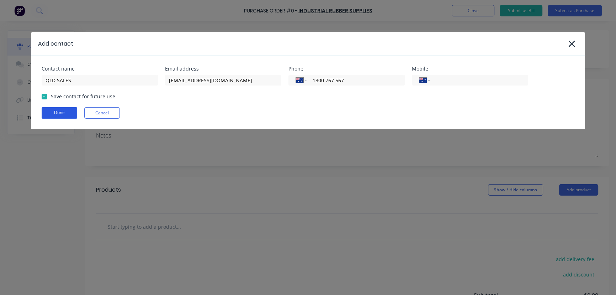
click at [53, 112] on button "Done" at bounding box center [60, 112] width 36 height 11
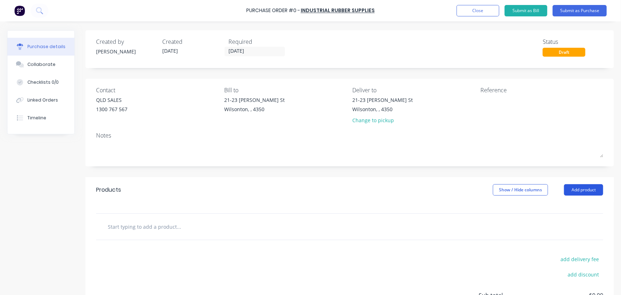
click at [573, 184] on button "Add product" at bounding box center [583, 189] width 39 height 11
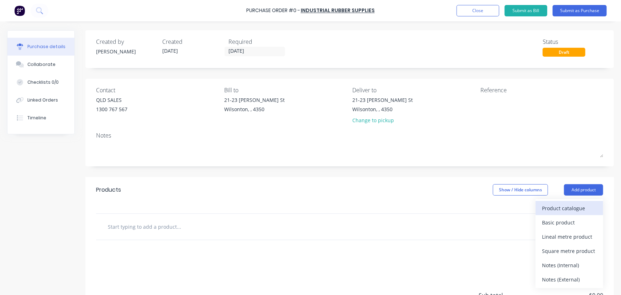
click at [552, 210] on div "Product catalogue" at bounding box center [569, 208] width 55 height 10
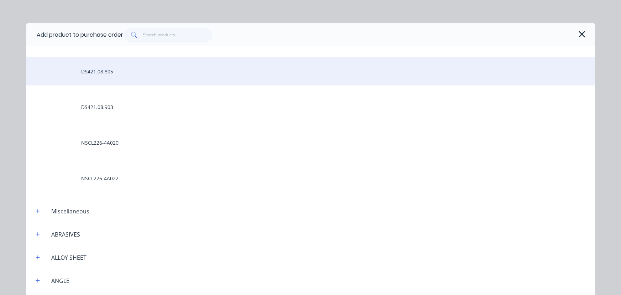
scroll to position [324, 0]
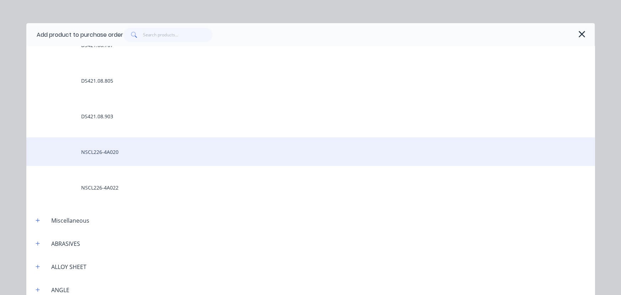
click at [101, 158] on div "NSCL226-4A020" at bounding box center [310, 151] width 569 height 28
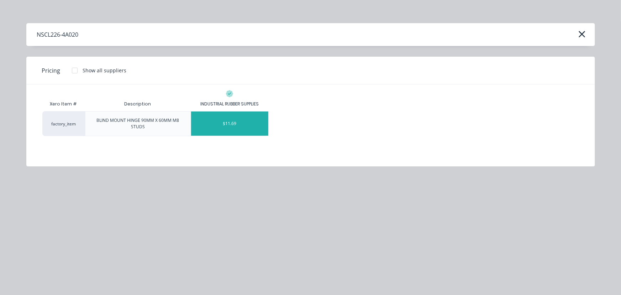
click at [217, 124] on div "$11.69" at bounding box center [229, 123] width 77 height 24
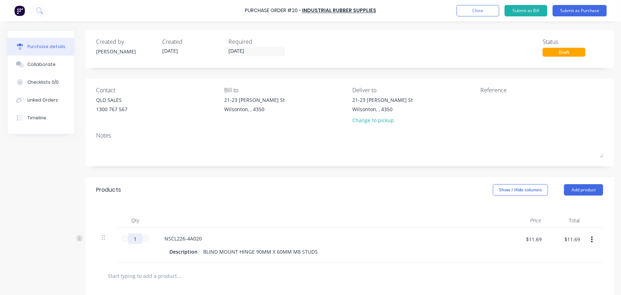
click at [137, 238] on input "1" at bounding box center [135, 238] width 14 height 11
type input "5"
type input "$58.45"
type input "50"
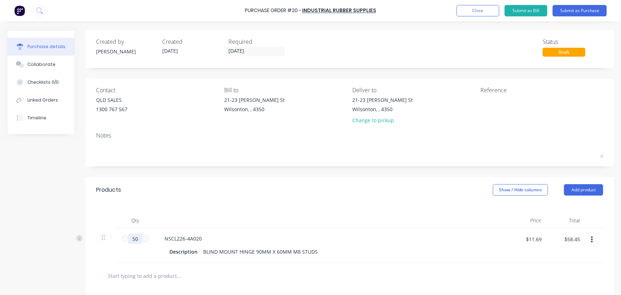
type input "$584.50"
type input "50"
click at [309, 203] on div "Qty Price Total 50 50 NSCL226-4A020 Description BLIND MOUNT HINGE 90MM X 60MM M…" at bounding box center [349, 233] width 529 height 60
click at [567, 186] on button "Add product" at bounding box center [583, 189] width 39 height 11
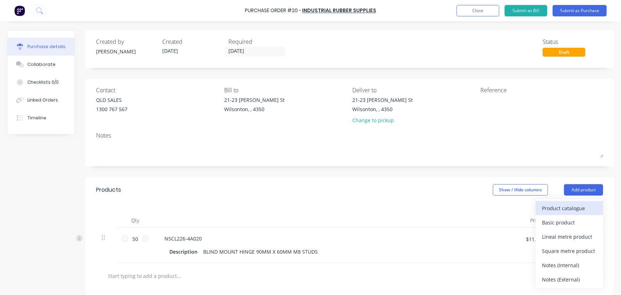
click at [550, 209] on div "Product catalogue" at bounding box center [569, 208] width 55 height 10
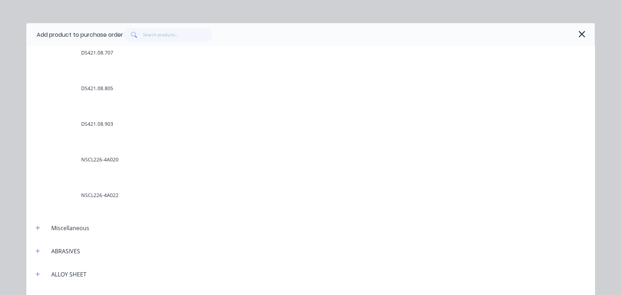
scroll to position [324, 0]
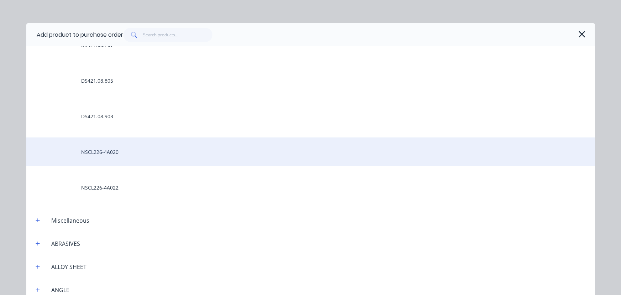
click at [109, 154] on div "NSCL226-4A020" at bounding box center [310, 151] width 569 height 28
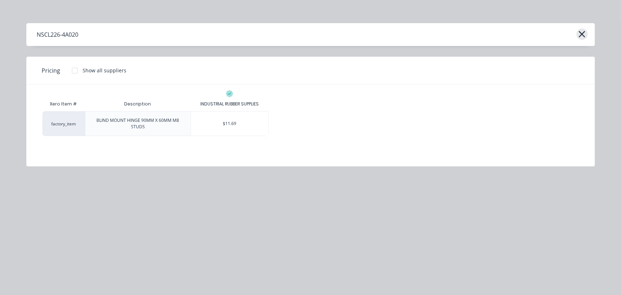
click at [583, 35] on icon "button" at bounding box center [582, 34] width 6 height 6
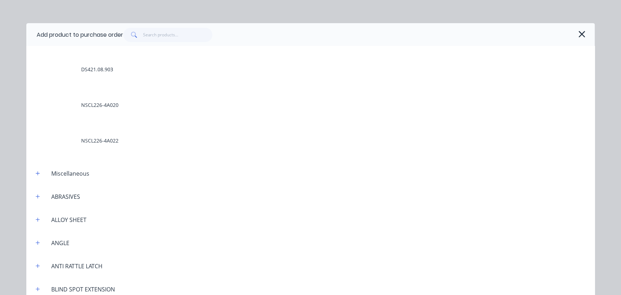
scroll to position [356, 0]
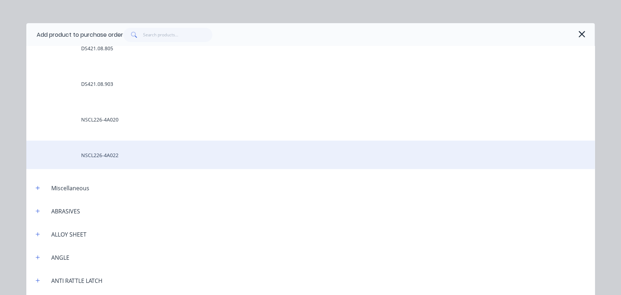
click at [103, 153] on div "NSCL226-4A022" at bounding box center [310, 155] width 569 height 28
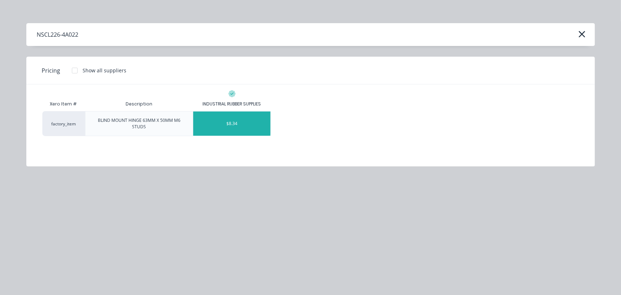
click at [254, 125] on div "$8.34" at bounding box center [231, 123] width 77 height 24
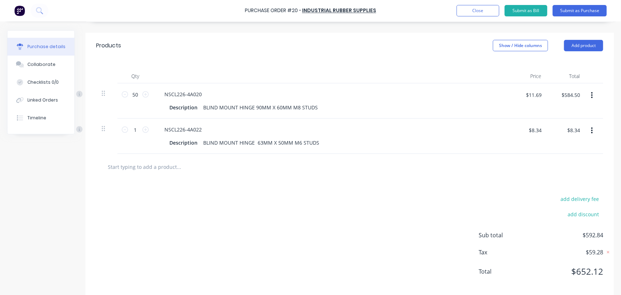
scroll to position [153, 0]
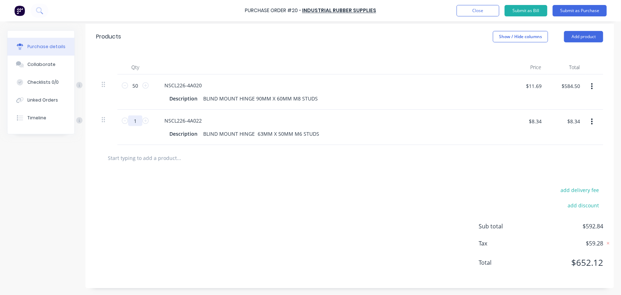
click at [141, 122] on input "1" at bounding box center [135, 120] width 14 height 11
type input "2"
type input "$16.68"
type input "20"
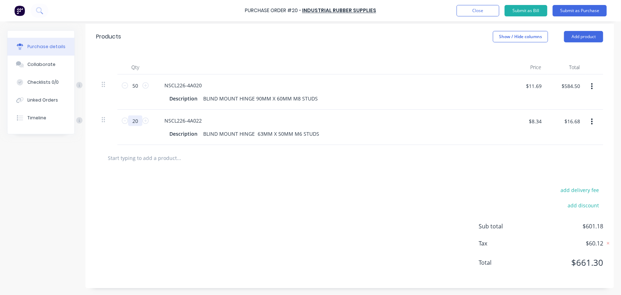
type input "$166.80"
type input "20"
click at [223, 152] on input "text" at bounding box center [178, 158] width 142 height 14
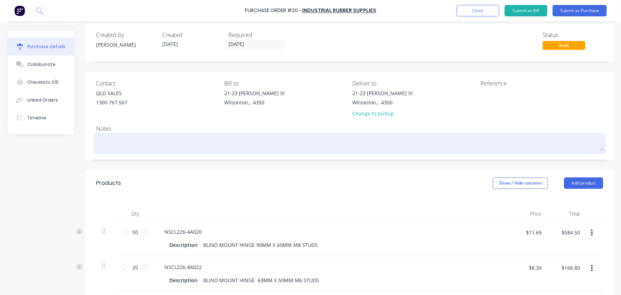
scroll to position [0, 0]
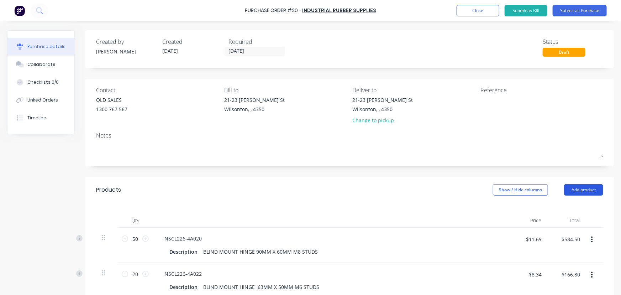
click at [572, 186] on button "Add product" at bounding box center [583, 189] width 39 height 11
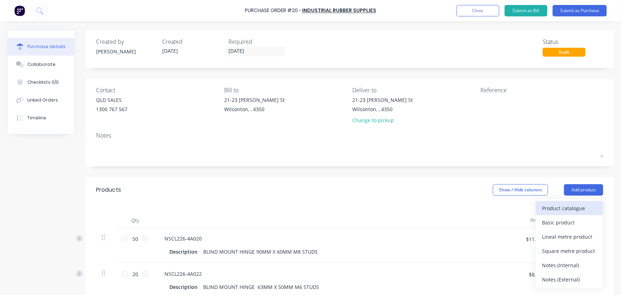
click at [591, 212] on div "Product catalogue" at bounding box center [569, 208] width 55 height 10
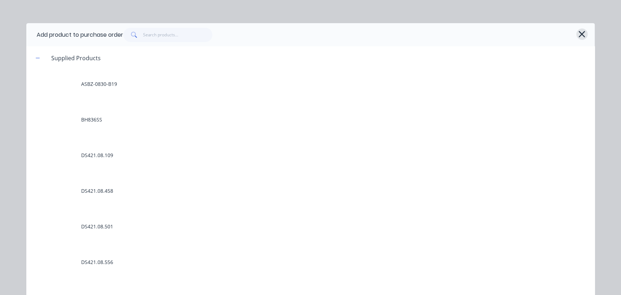
click at [578, 35] on icon "button" at bounding box center [581, 34] width 7 height 10
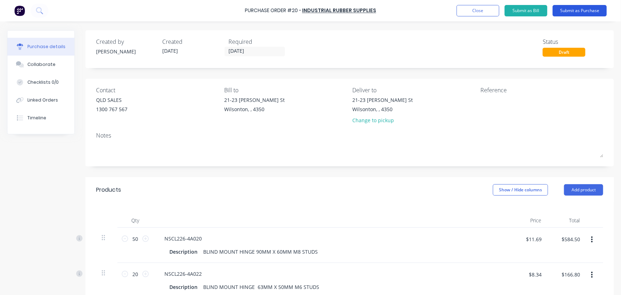
click at [574, 10] on button "Submit as Purchase" at bounding box center [580, 10] width 54 height 11
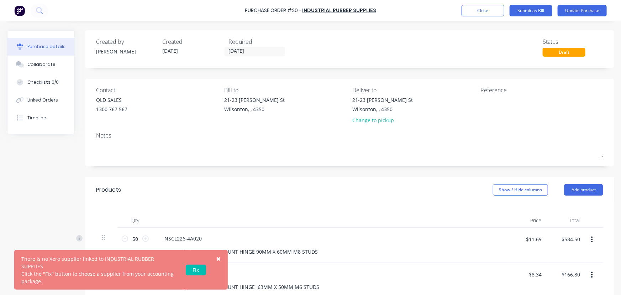
click at [202, 271] on link "Fix" at bounding box center [196, 269] width 20 height 11
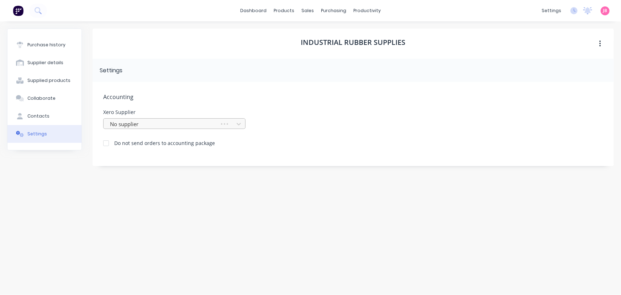
click at [158, 125] on div at bounding box center [162, 124] width 107 height 9
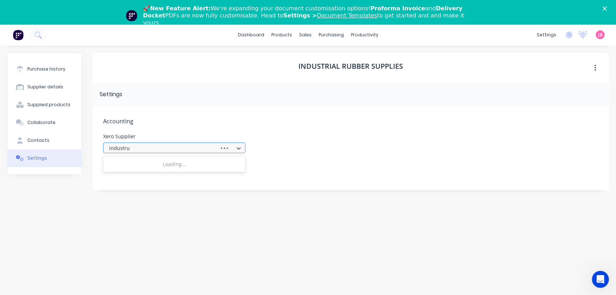
type input "industr"
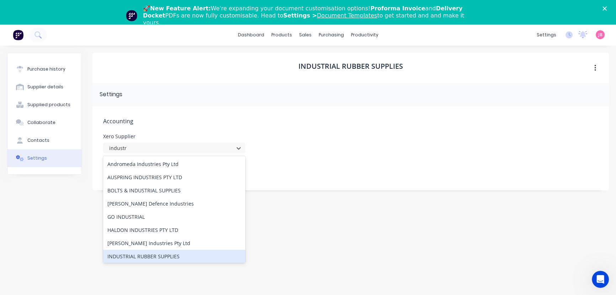
click at [152, 256] on div "INDUSTRIAL RUBBER SUPPLIES" at bounding box center [174, 256] width 142 height 13
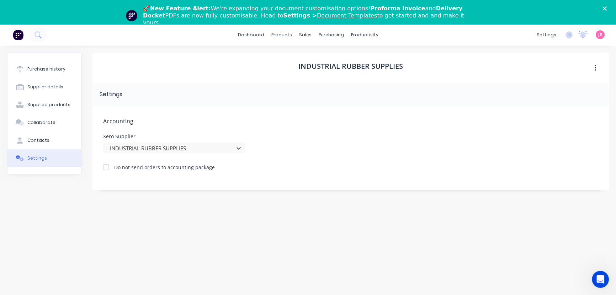
click at [263, 76] on div "INDUSTRIAL RUBBER SUPPLIES" at bounding box center [351, 68] width 517 height 30
click at [231, 75] on div "INDUSTRIAL RUBBER SUPPLIES" at bounding box center [351, 68] width 517 height 30
click at [45, 69] on div "Purchase history" at bounding box center [46, 69] width 38 height 6
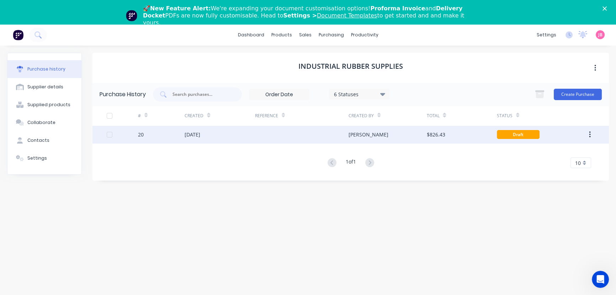
click at [497, 136] on div "Draft" at bounding box center [518, 134] width 43 height 9
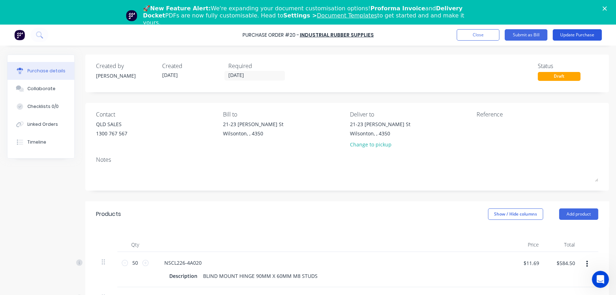
click at [583, 37] on button "Update Purchase" at bounding box center [577, 34] width 49 height 11
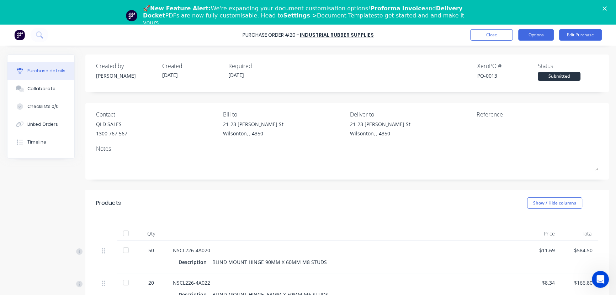
click at [532, 33] on button "Options" at bounding box center [537, 34] width 36 height 11
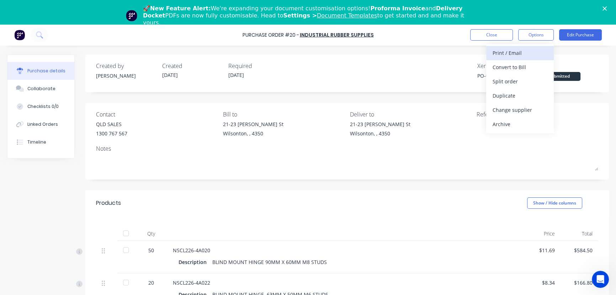
click at [516, 57] on div "Print / Email" at bounding box center [520, 53] width 55 height 10
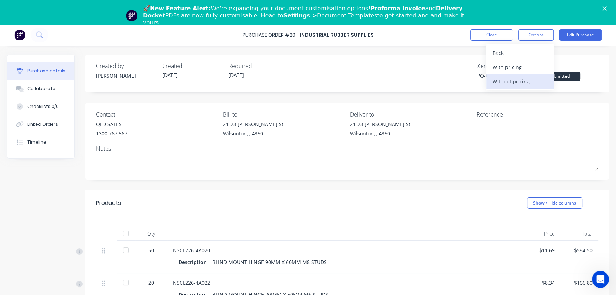
click at [513, 80] on div "Without pricing" at bounding box center [520, 81] width 55 height 10
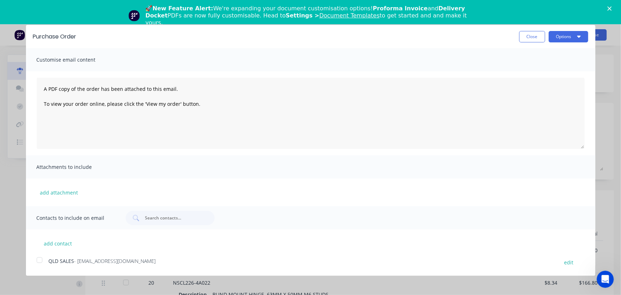
click at [28, 262] on div "add contact QLD SALES - qldsales@indrub.com.au edit" at bounding box center [311, 247] width 570 height 37
click at [36, 259] on div at bounding box center [39, 260] width 14 height 14
click at [566, 34] on button "Options" at bounding box center [569, 36] width 40 height 11
click at [540, 70] on div "Email" at bounding box center [554, 69] width 55 height 10
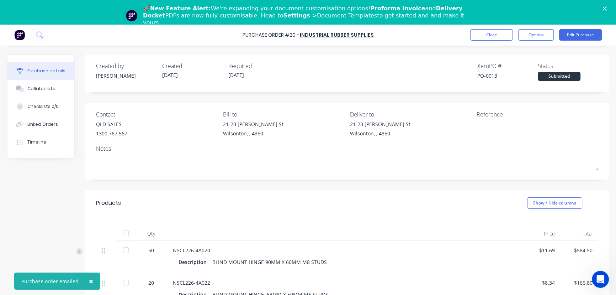
click at [331, 188] on div "Created by Jason Created 25/08/25 Required 25/08/25 Xero PO # PO-0013 Status Su…" at bounding box center [347, 226] width 524 height 345
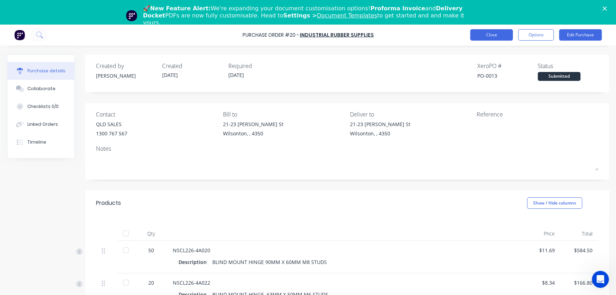
click at [494, 35] on button "Close" at bounding box center [492, 34] width 43 height 11
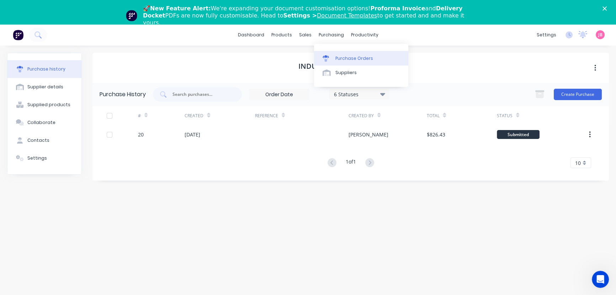
click at [336, 61] on div "Purchase Orders" at bounding box center [355, 58] width 38 height 6
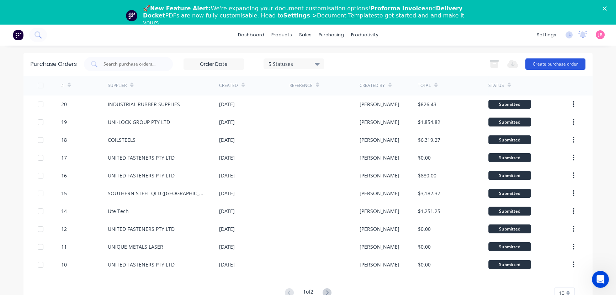
click at [553, 64] on button "Create purchase order" at bounding box center [556, 63] width 60 height 11
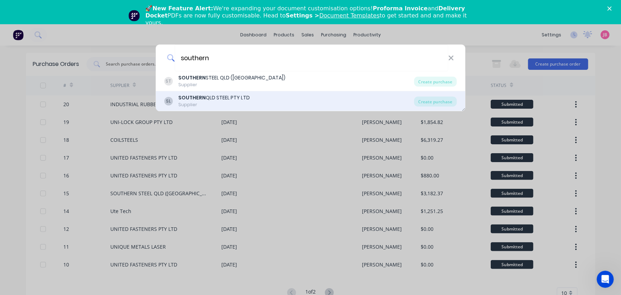
type input "southern"
click at [226, 101] on div "SOUTHERN QLD STEEL PTY LTD" at bounding box center [214, 97] width 72 height 7
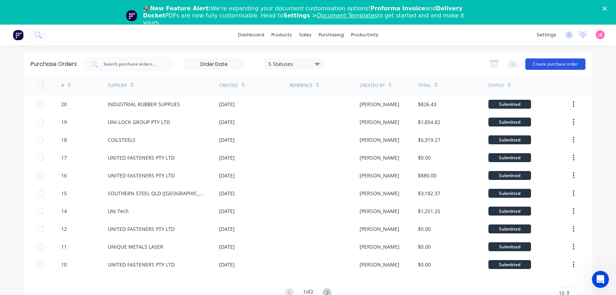
click at [550, 62] on button "Create purchase order" at bounding box center [556, 63] width 60 height 11
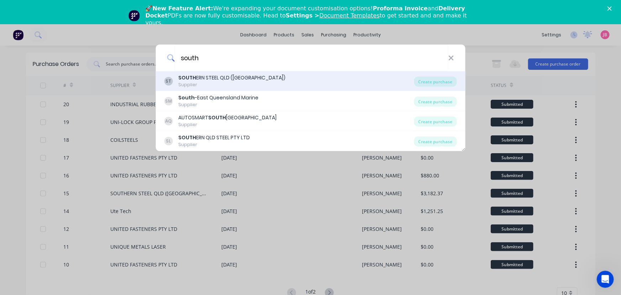
type input "south"
click at [247, 82] on div "Supplier" at bounding box center [231, 85] width 107 height 6
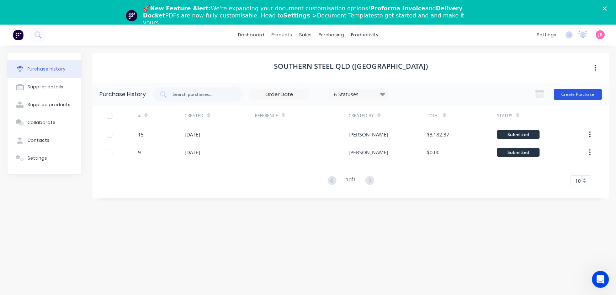
click at [590, 95] on button "Create Purchase" at bounding box center [578, 94] width 48 height 11
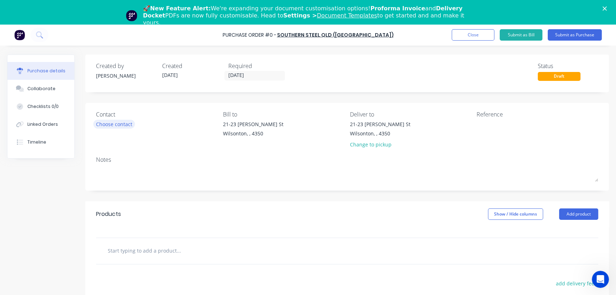
click at [107, 122] on div "Choose contact" at bounding box center [114, 123] width 36 height 7
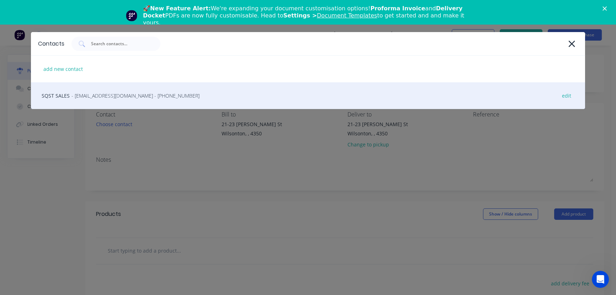
click at [62, 98] on div "SQST SALES - toowoombasales@southernsteelqld.com.au - (07) 4529 9292 edit" at bounding box center [308, 95] width 555 height 27
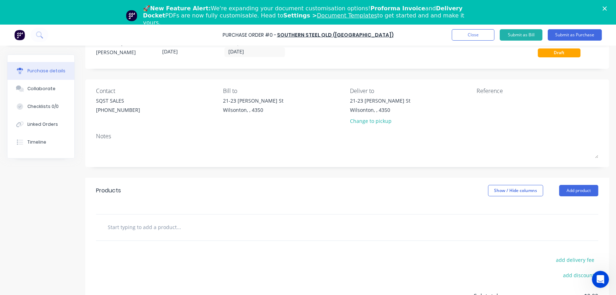
scroll to position [69, 0]
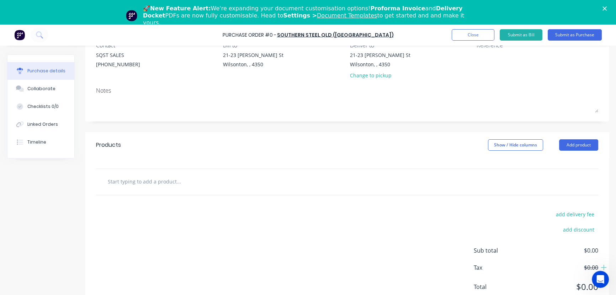
click at [217, 180] on input "text" at bounding box center [178, 181] width 142 height 14
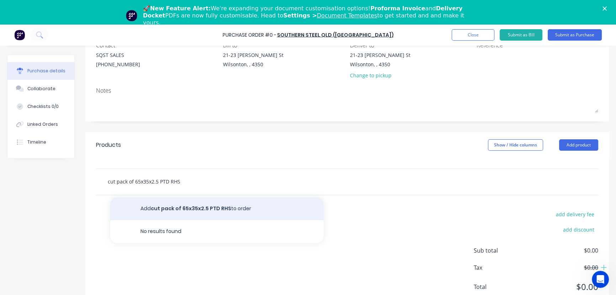
type input "cut pack of 65x35x2.5 PTD RHS"
click at [206, 211] on button "Add cut pack of 65x35x2.5 PTD RHS to order" at bounding box center [217, 208] width 214 height 23
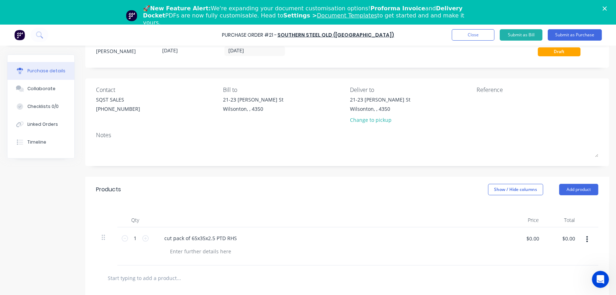
scroll to position [121, 0]
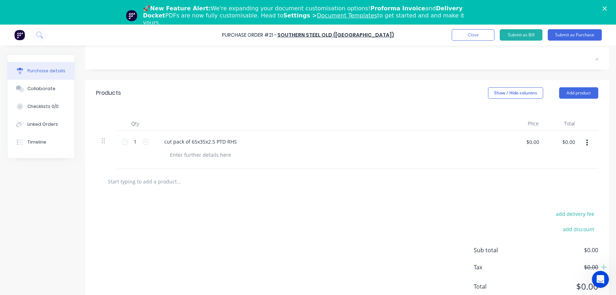
click at [185, 181] on input "text" at bounding box center [178, 181] width 142 height 14
type input "1"
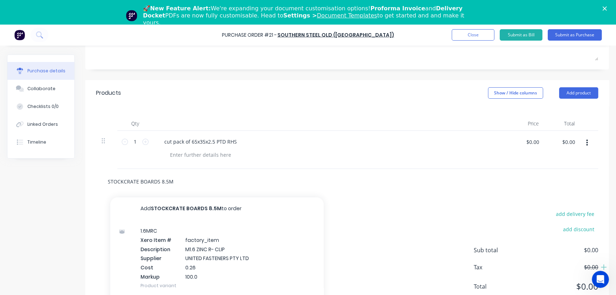
click at [108, 181] on input "STOCKCRATE BOARDS 8.5M" at bounding box center [178, 181] width 142 height 14
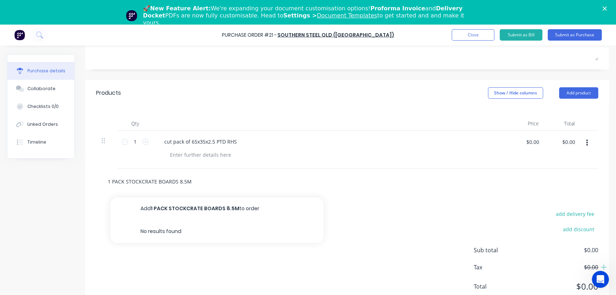
click at [199, 182] on input "1 PACK STOCKCRATE BOARDS 8.5M" at bounding box center [178, 181] width 142 height 14
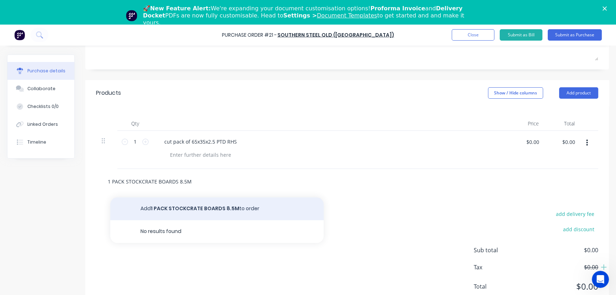
type input "1 PACK STOCKCRATE BOARDS 8.5M"
click at [198, 207] on button "Add 1 PACK STOCKCRATE BOARDS 8.5M to order" at bounding box center [217, 208] width 214 height 23
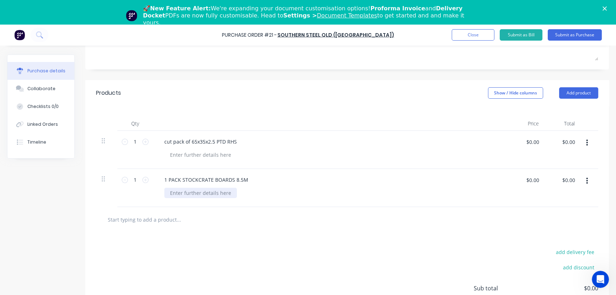
click at [203, 192] on div at bounding box center [200, 193] width 73 height 10
click at [377, 165] on div "cut pack of 65x35x2.5 PTD RHS" at bounding box center [331, 150] width 356 height 38
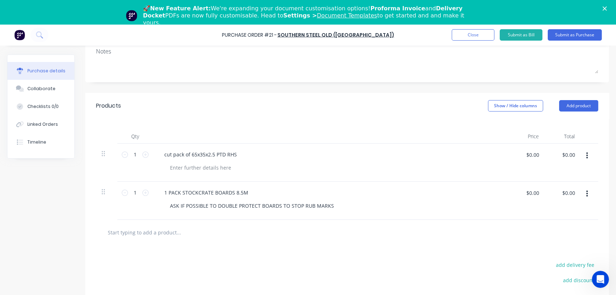
scroll to position [62, 0]
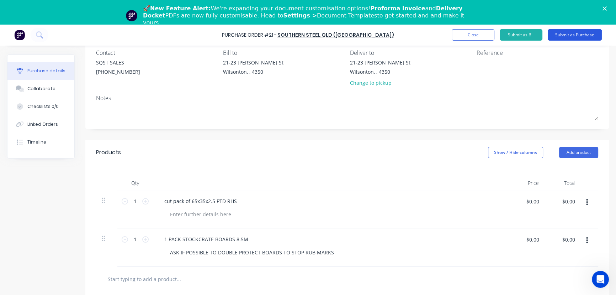
click at [564, 35] on button "Submit as Purchase" at bounding box center [575, 34] width 54 height 11
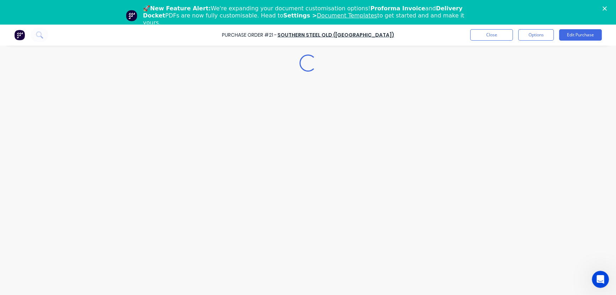
scroll to position [0, 0]
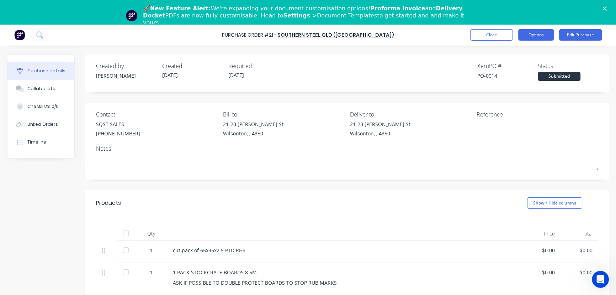
click at [529, 35] on button "Options" at bounding box center [537, 34] width 36 height 11
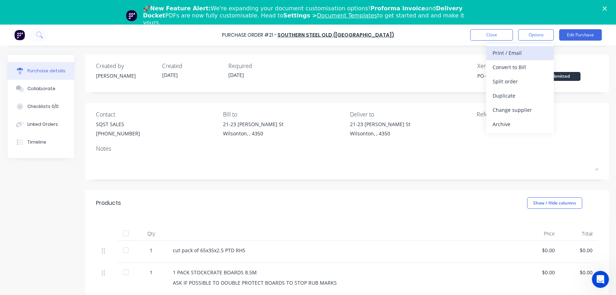
click at [513, 52] on div "Print / Email" at bounding box center [520, 53] width 55 height 10
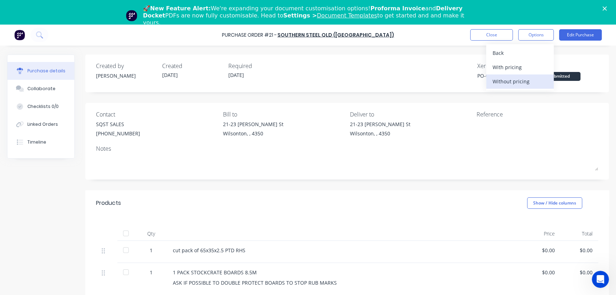
click at [506, 81] on div "Without pricing" at bounding box center [520, 81] width 55 height 10
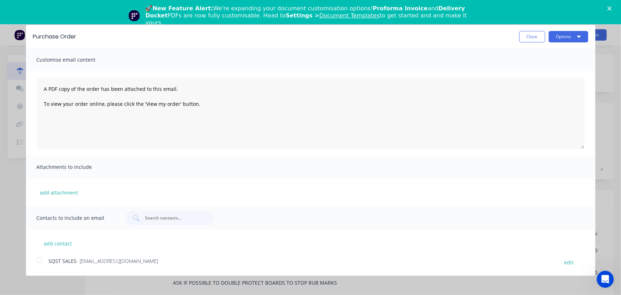
click at [40, 261] on div at bounding box center [39, 260] width 14 height 14
click at [575, 36] on button "Options" at bounding box center [569, 36] width 40 height 11
click at [546, 68] on div "Email" at bounding box center [554, 69] width 55 height 10
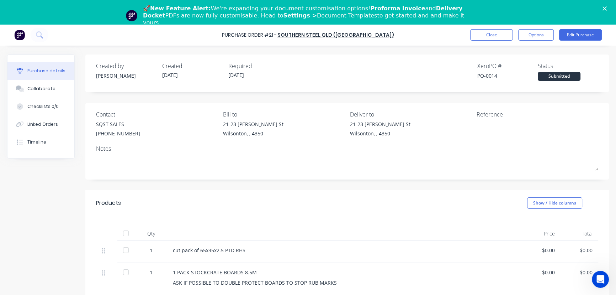
click at [16, 37] on img at bounding box center [19, 35] width 11 height 11
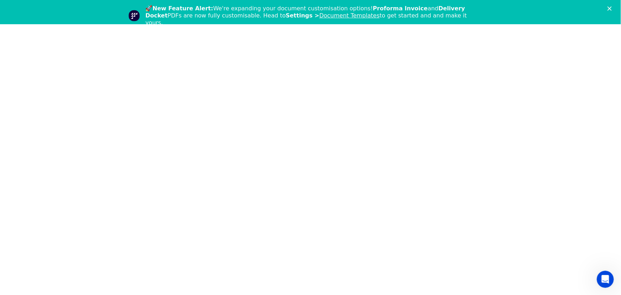
click at [608, 7] on polygon "Close" at bounding box center [610, 8] width 4 height 4
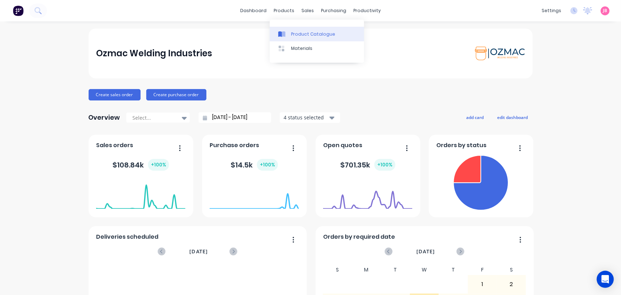
click at [288, 32] on div at bounding box center [283, 34] width 11 height 6
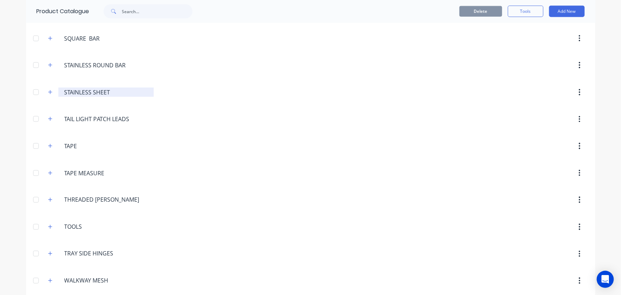
scroll to position [1907, 0]
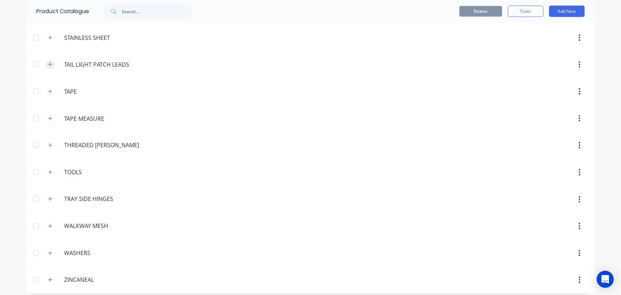
click at [48, 62] on icon "button" at bounding box center [50, 64] width 4 height 5
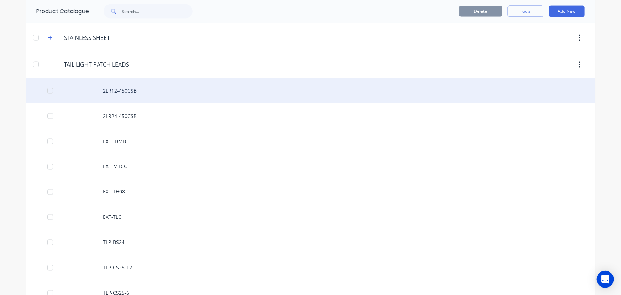
click at [119, 84] on div "2LR12-450CSB" at bounding box center [311, 90] width 570 height 25
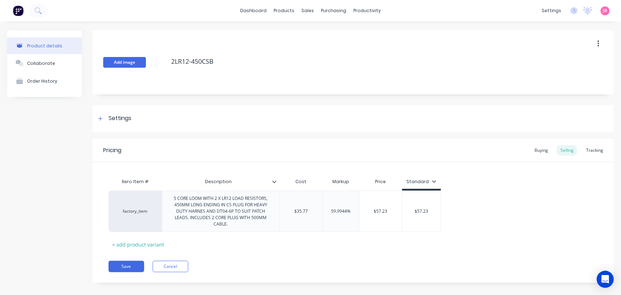
click at [125, 63] on button "Add image" at bounding box center [124, 62] width 43 height 11
click at [129, 273] on div "Pricing Buying Selling Tracking Xero Item # Description Cost Markup Price Stand…" at bounding box center [353, 211] width 521 height 144
click at [130, 266] on button "Save" at bounding box center [127, 266] width 36 height 11
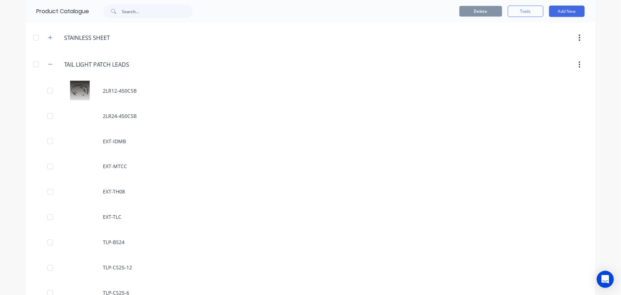
scroll to position [1909, 0]
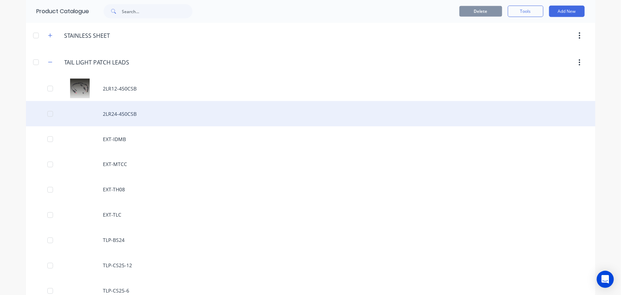
click at [110, 109] on div "2LR24-450CSB" at bounding box center [311, 113] width 570 height 25
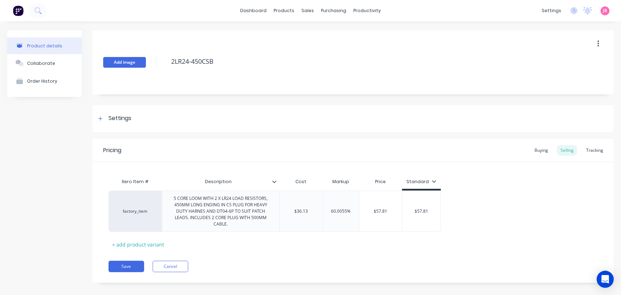
click at [135, 60] on button "Add image" at bounding box center [124, 62] width 43 height 11
click at [126, 265] on button "Save" at bounding box center [127, 266] width 36 height 11
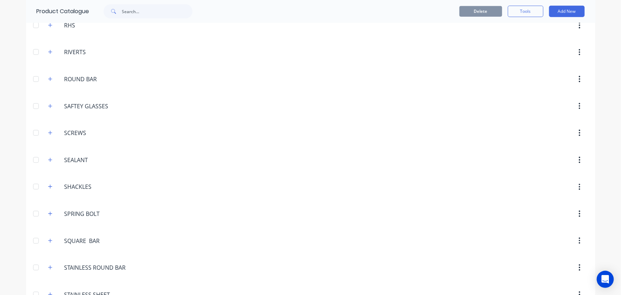
scroll to position [1909, 0]
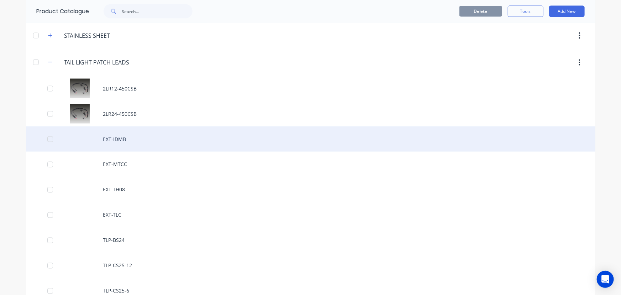
click at [109, 132] on div "EXT-IDMB" at bounding box center [311, 138] width 570 height 25
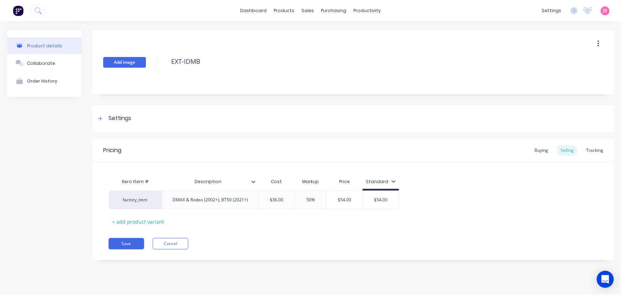
click at [134, 62] on button "Add image" at bounding box center [124, 62] width 43 height 11
click at [135, 238] on button "Save" at bounding box center [127, 243] width 36 height 11
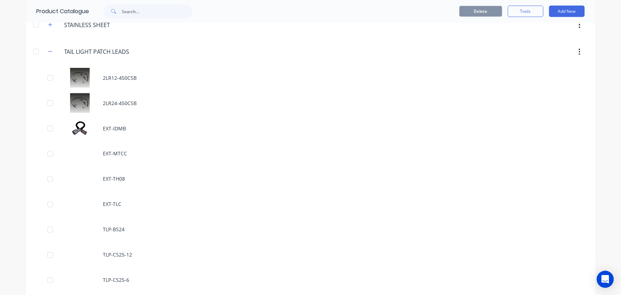
scroll to position [1909, 0]
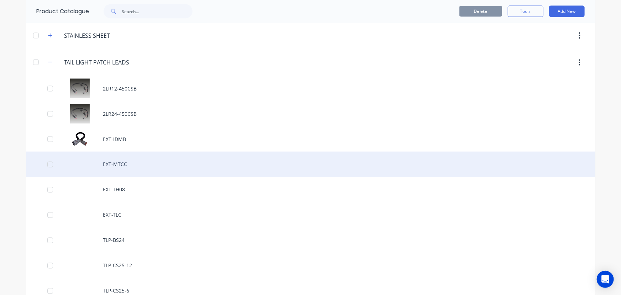
click at [149, 162] on div "EXT-MTCC" at bounding box center [311, 164] width 570 height 25
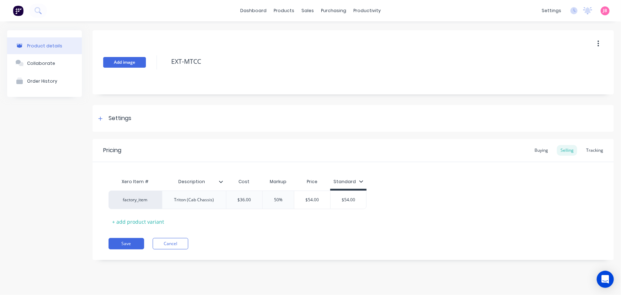
click at [127, 63] on button "Add image" at bounding box center [124, 62] width 43 height 11
click at [67, 48] on button "Product details" at bounding box center [44, 45] width 75 height 17
click at [115, 244] on button "Save" at bounding box center [127, 243] width 36 height 11
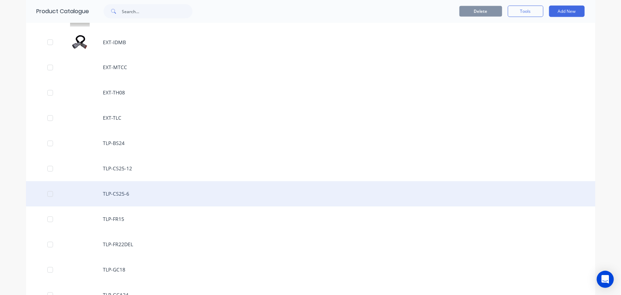
scroll to position [2006, 0]
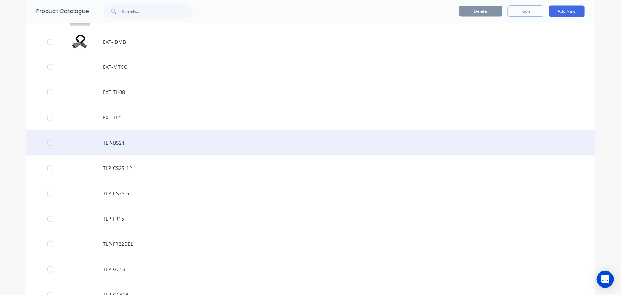
click at [105, 142] on div "TLP-BS24" at bounding box center [311, 142] width 570 height 25
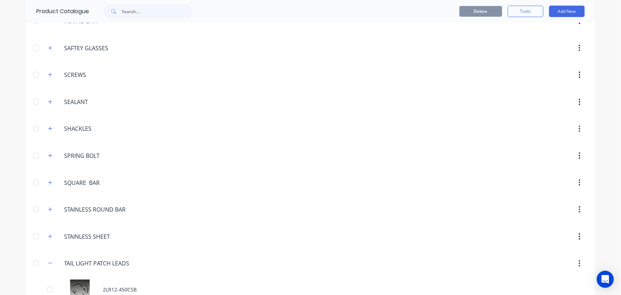
scroll to position [1844, 0]
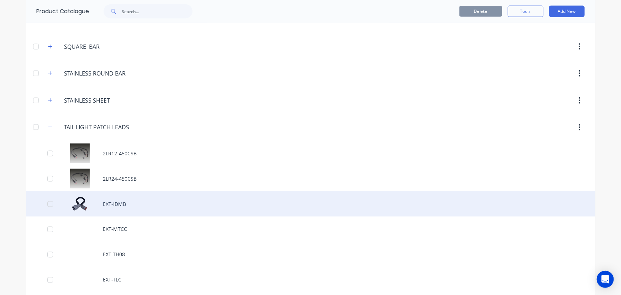
click at [86, 201] on div "EXT-IDMB" at bounding box center [311, 203] width 570 height 25
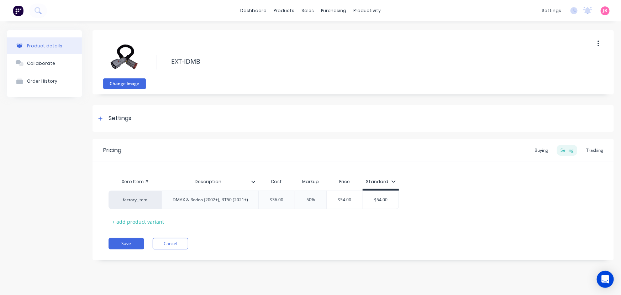
click at [130, 83] on button "Change image" at bounding box center [124, 83] width 43 height 11
click at [143, 62] on div "Change image" at bounding box center [124, 62] width 43 height 53
drag, startPoint x: 143, startPoint y: 62, endPoint x: 121, endPoint y: 61, distance: 21.4
click at [121, 61] on img at bounding box center [125, 57] width 36 height 36
click at [128, 86] on button "Change image" at bounding box center [124, 83] width 43 height 11
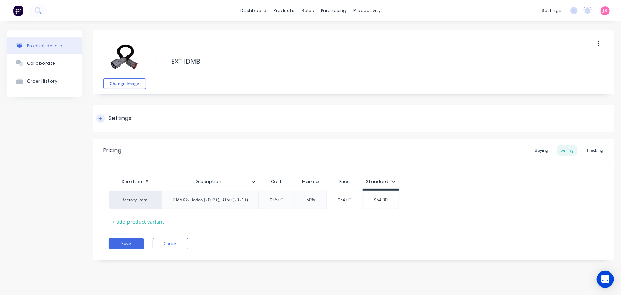
click at [107, 120] on div "Settings" at bounding box center [113, 118] width 35 height 9
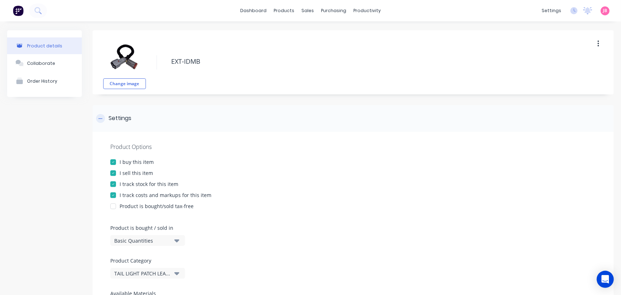
click at [107, 120] on div "Settings" at bounding box center [113, 118] width 35 height 9
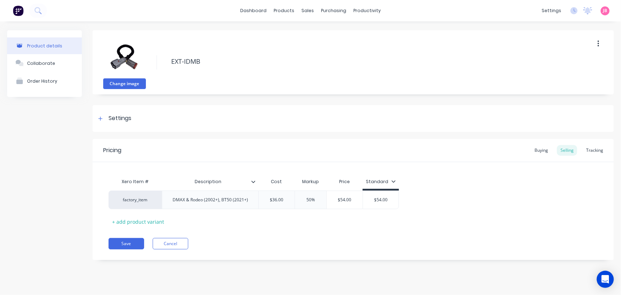
click at [125, 85] on button "Change image" at bounding box center [124, 83] width 43 height 11
click at [121, 244] on button "Save" at bounding box center [127, 243] width 36 height 11
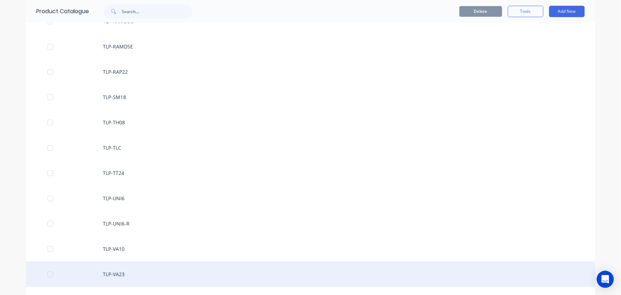
scroll to position [2556, 0]
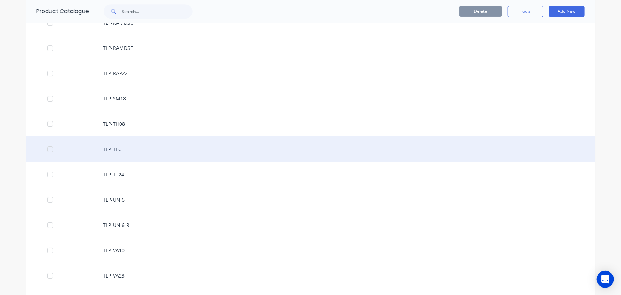
click at [132, 145] on div "TLP-TLC" at bounding box center [311, 148] width 570 height 25
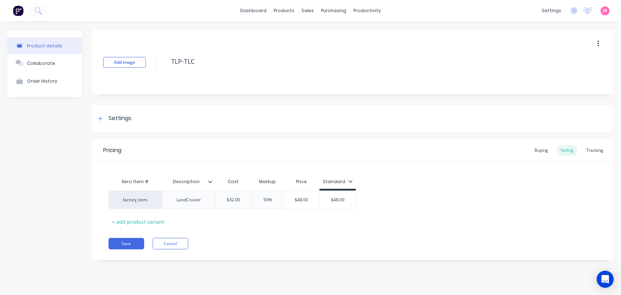
click at [131, 68] on div "Add image TLP-TLC" at bounding box center [353, 62] width 521 height 64
click at [132, 63] on button "Add image" at bounding box center [124, 62] width 43 height 11
click at [125, 246] on button "Save" at bounding box center [127, 243] width 36 height 11
type textarea "x"
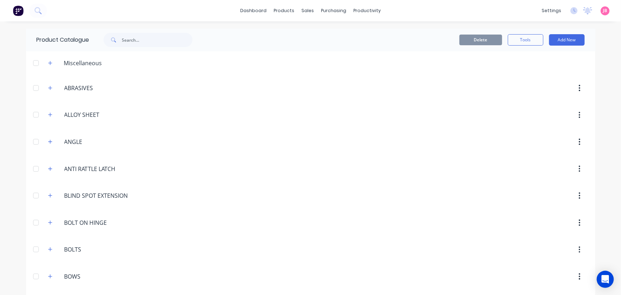
click at [436, 14] on div "dashboard products sales purchasing productivity dashboard products Product Cat…" at bounding box center [310, 10] width 621 height 21
click at [21, 14] on img at bounding box center [18, 10] width 11 height 11
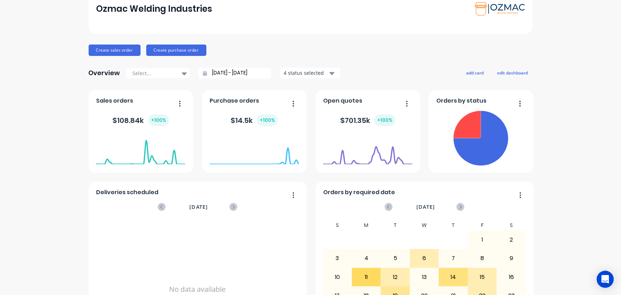
scroll to position [112, 0]
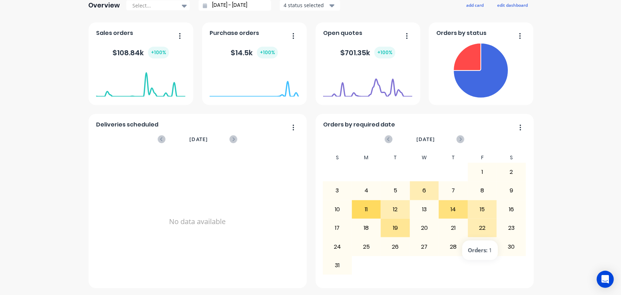
click at [473, 228] on div "22" at bounding box center [482, 228] width 28 height 18
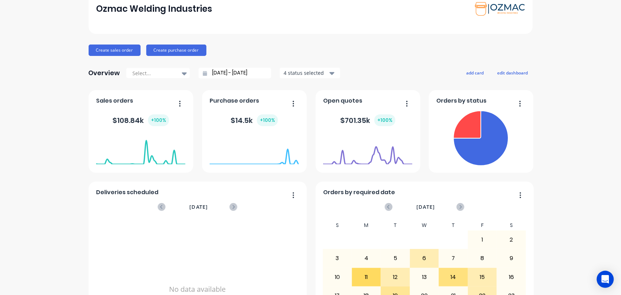
scroll to position [15, 0]
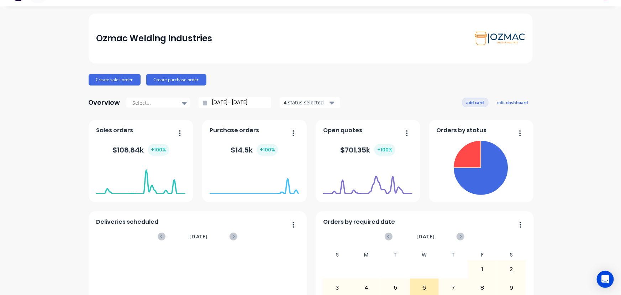
click at [473, 99] on button "add card" at bounding box center [475, 102] width 27 height 9
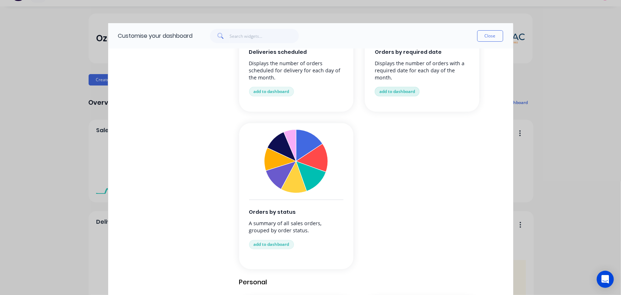
scroll to position [615, 0]
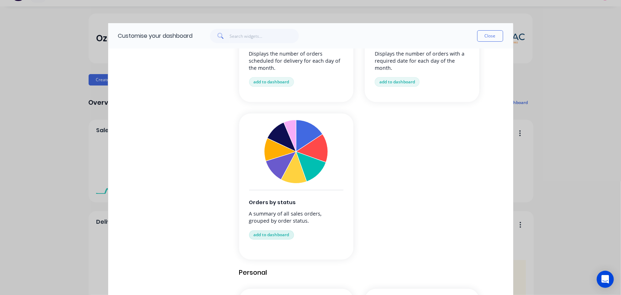
click at [271, 236] on button "add to dashboard" at bounding box center [271, 234] width 45 height 9
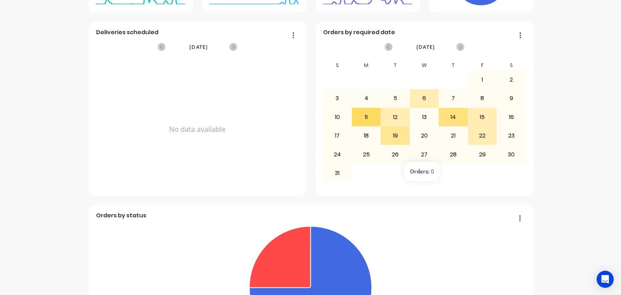
scroll to position [295, 0]
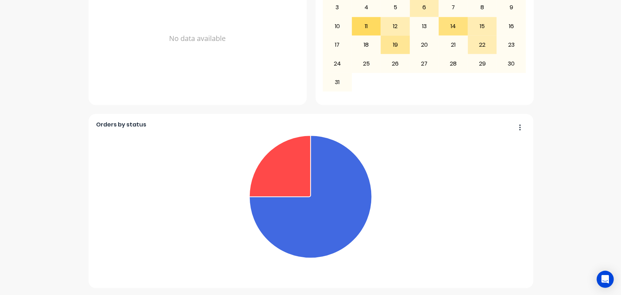
click at [519, 128] on icon "button" at bounding box center [520, 127] width 2 height 7
click at [502, 141] on div "Delete" at bounding box center [491, 146] width 55 height 10
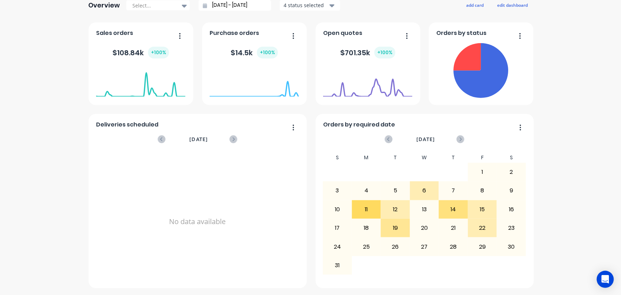
scroll to position [80, 0]
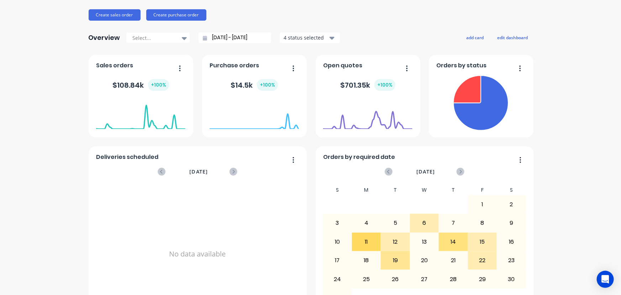
click at [388, 149] on div at bounding box center [367, 129] width 89 height 67
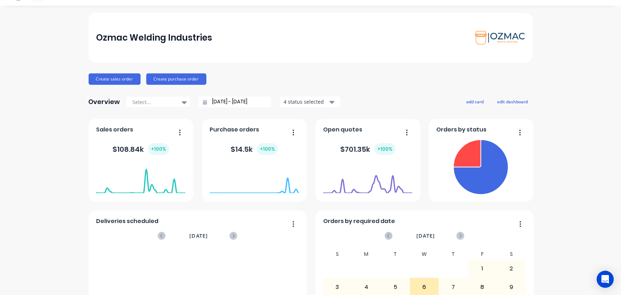
scroll to position [15, 0]
click at [168, 103] on div at bounding box center [154, 102] width 45 height 9
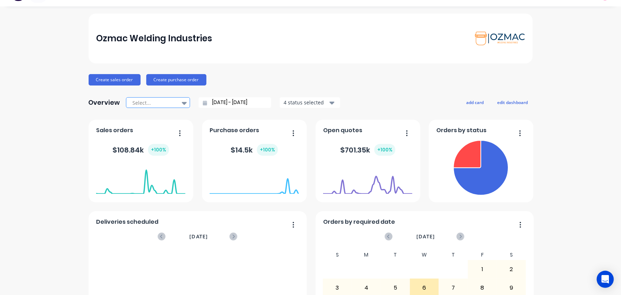
click at [168, 103] on div at bounding box center [154, 102] width 45 height 9
click at [465, 101] on button "add card" at bounding box center [475, 102] width 27 height 9
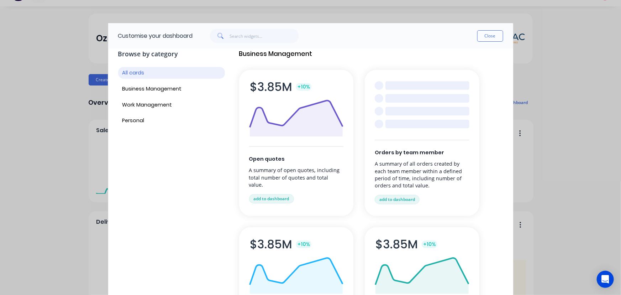
scroll to position [0, 0]
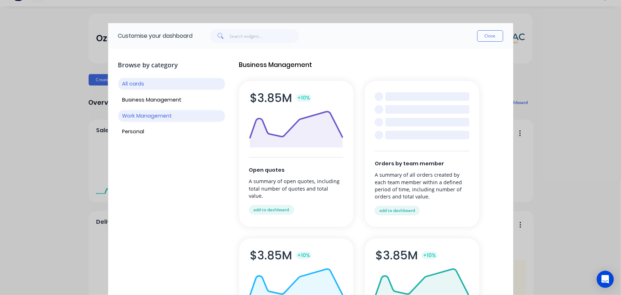
click at [164, 114] on button "Work Management" at bounding box center [171, 116] width 107 height 12
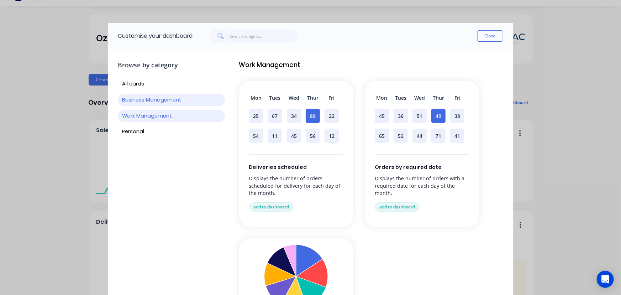
click at [167, 99] on button "Business Management" at bounding box center [171, 100] width 107 height 12
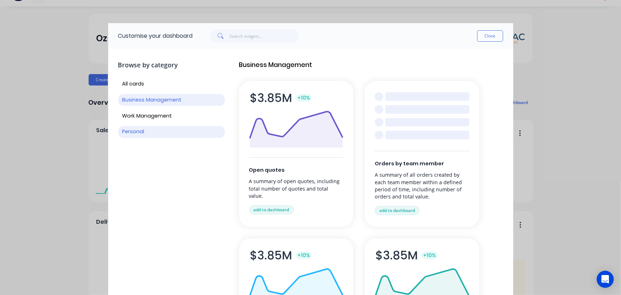
click at [151, 127] on button "Personal" at bounding box center [171, 132] width 107 height 12
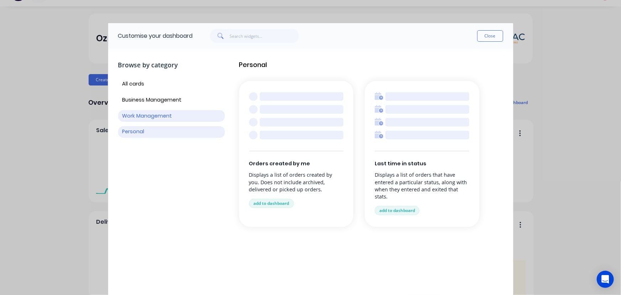
click at [155, 118] on button "Work Management" at bounding box center [171, 116] width 107 height 12
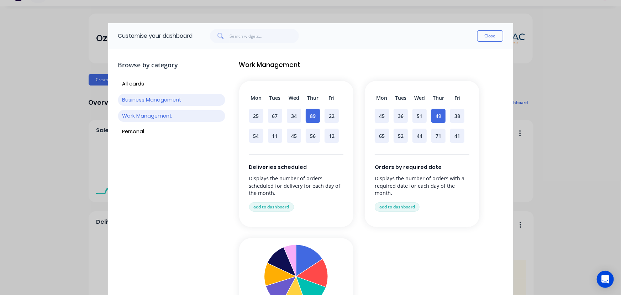
click at [157, 100] on button "Business Management" at bounding box center [171, 100] width 107 height 12
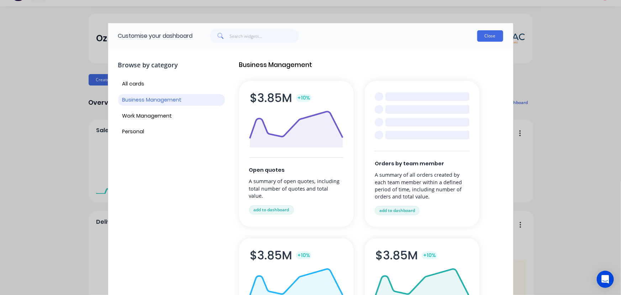
click at [492, 36] on button "Close" at bounding box center [490, 35] width 26 height 11
